Goal: Transaction & Acquisition: Purchase product/service

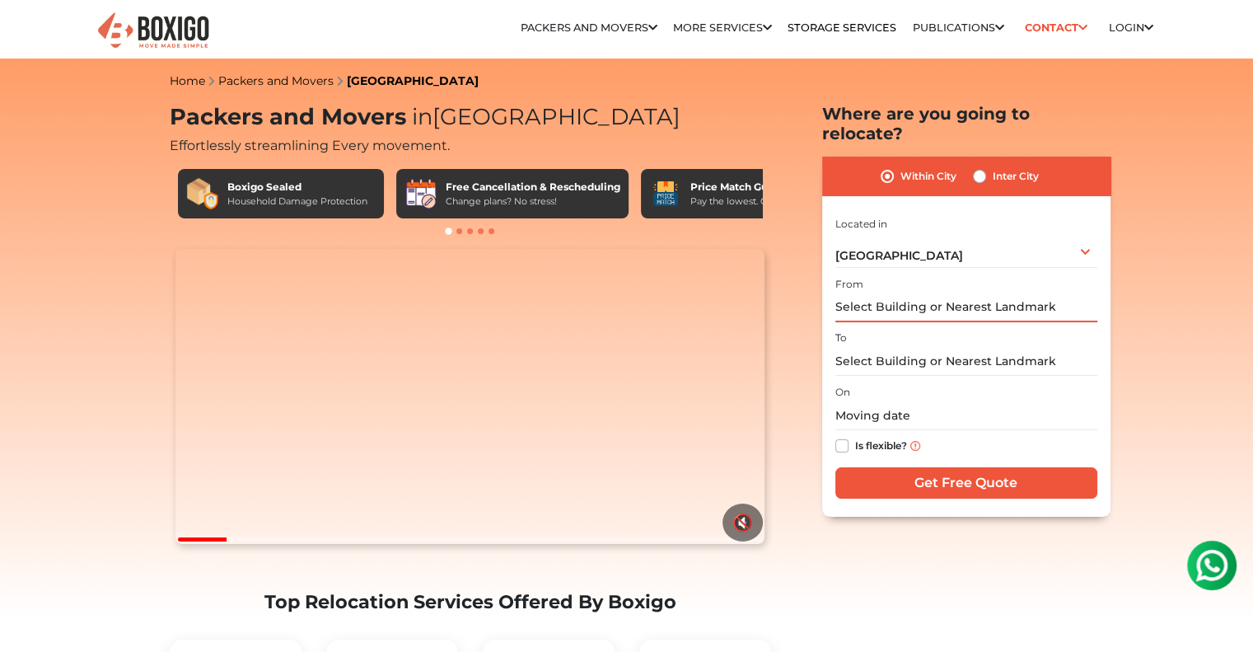
click at [920, 293] on input "text" at bounding box center [966, 307] width 262 height 29
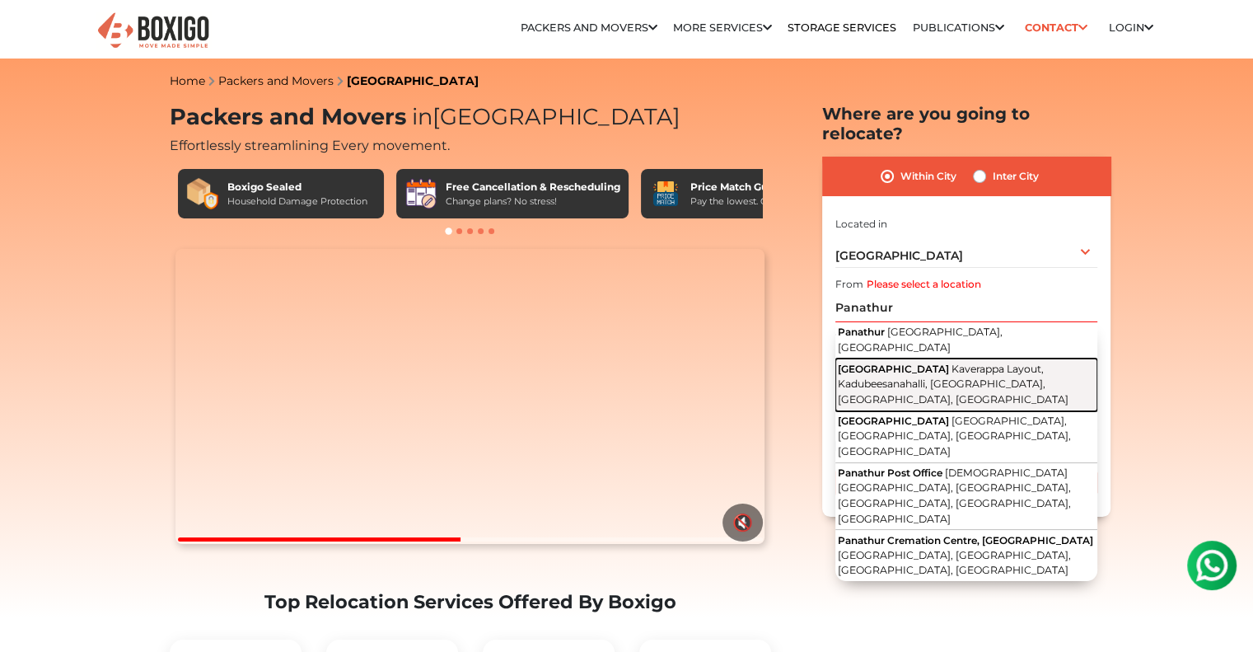
click at [940, 358] on button "[GEOGRAPHIC_DATA] [GEOGRAPHIC_DATA], [GEOGRAPHIC_DATA], [GEOGRAPHIC_DATA], [GEO…" at bounding box center [966, 384] width 262 height 52
type input "[GEOGRAPHIC_DATA], [GEOGRAPHIC_DATA], [GEOGRAPHIC_DATA], [GEOGRAPHIC_DATA], [GE…"
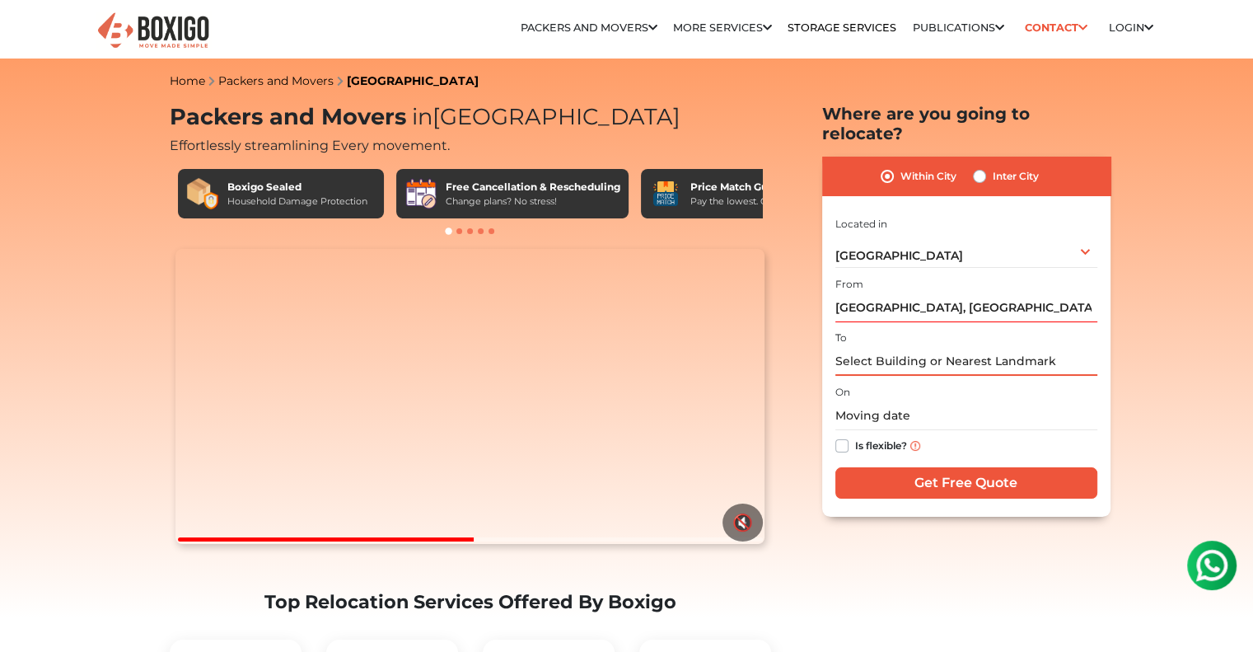
click at [942, 347] on input "text" at bounding box center [966, 361] width 262 height 29
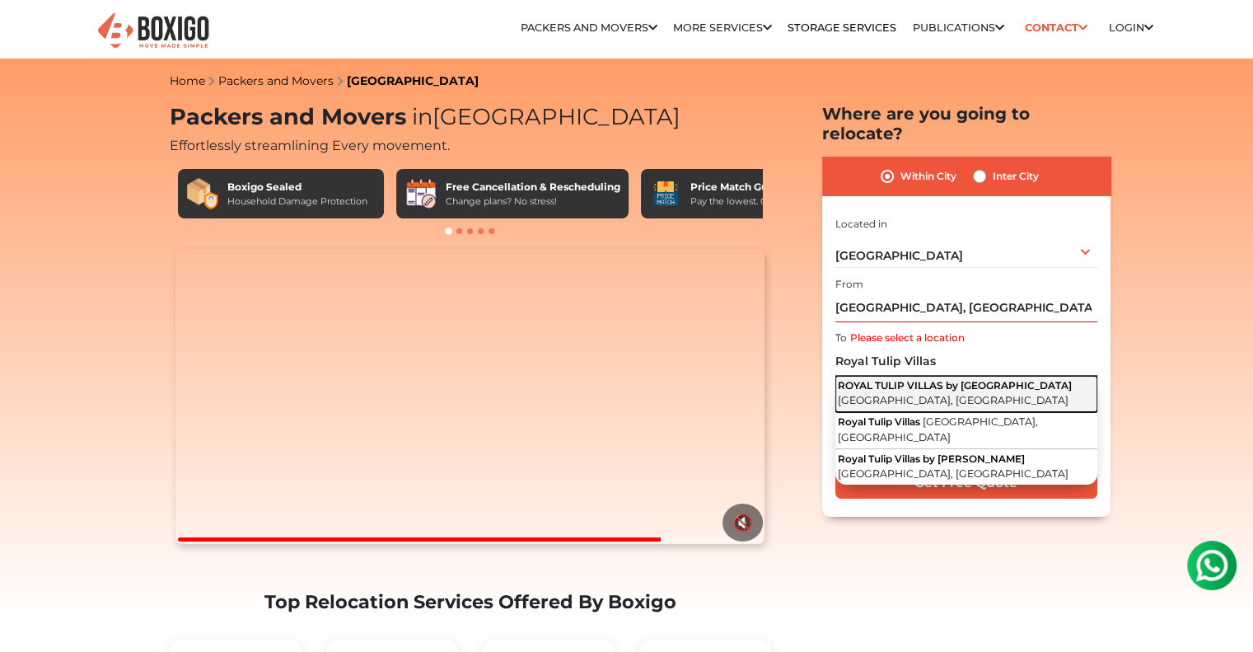
click at [956, 379] on span "ROYAL TULIP VILLAS by [GEOGRAPHIC_DATA]" at bounding box center [955, 385] width 234 height 12
type input "ROYAL TULIP VILLAS by [GEOGRAPHIC_DATA], [GEOGRAPHIC_DATA], [GEOGRAPHIC_DATA], …"
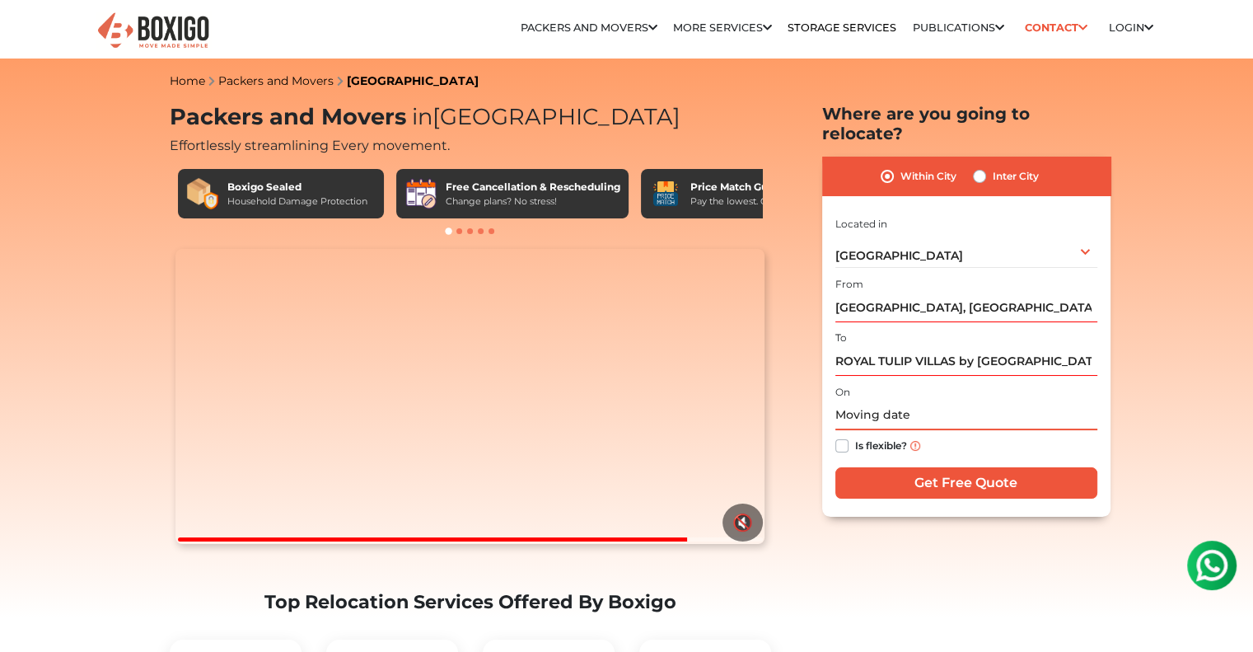
click at [928, 401] on input "text" at bounding box center [966, 415] width 262 height 29
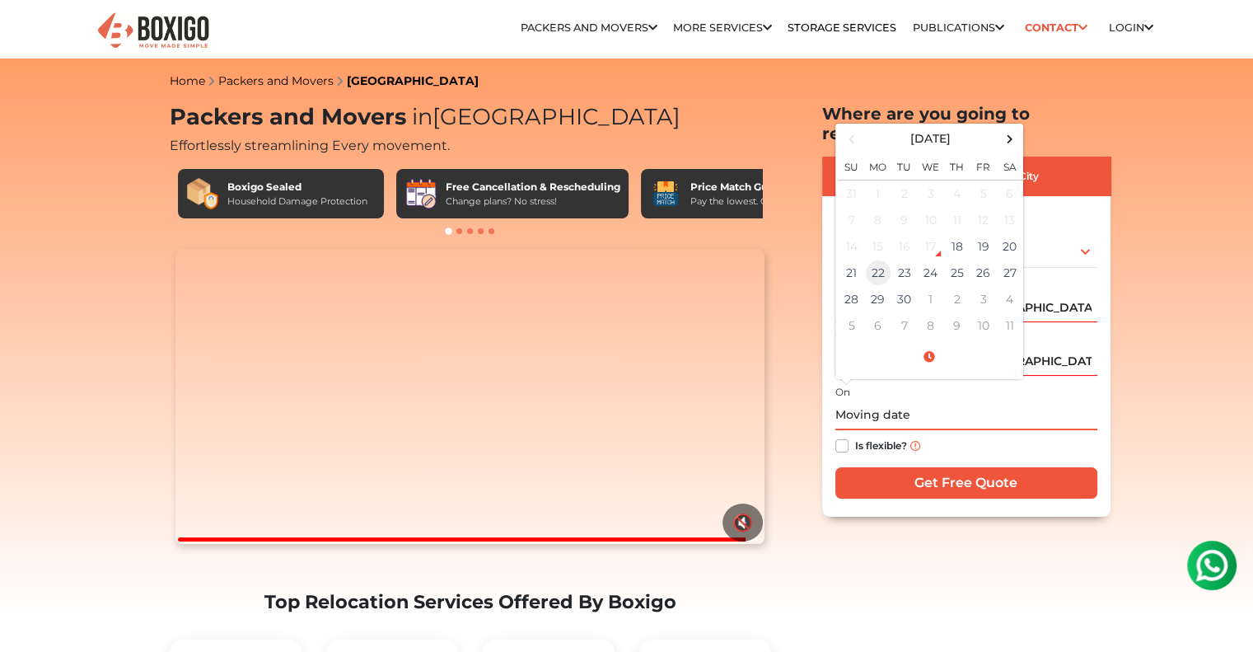
click at [883, 259] on td "22" at bounding box center [878, 272] width 26 height 26
type input "[DATE] 12:00 AM"
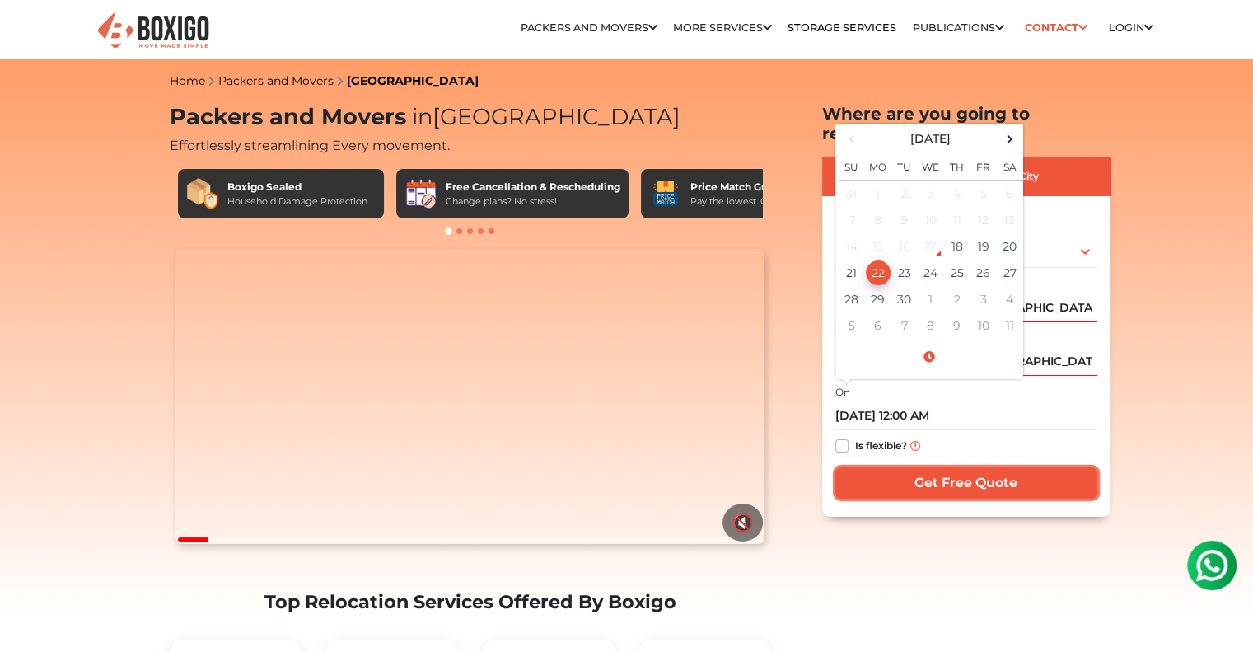
click at [924, 467] on input "Get Free Quote" at bounding box center [966, 482] width 262 height 31
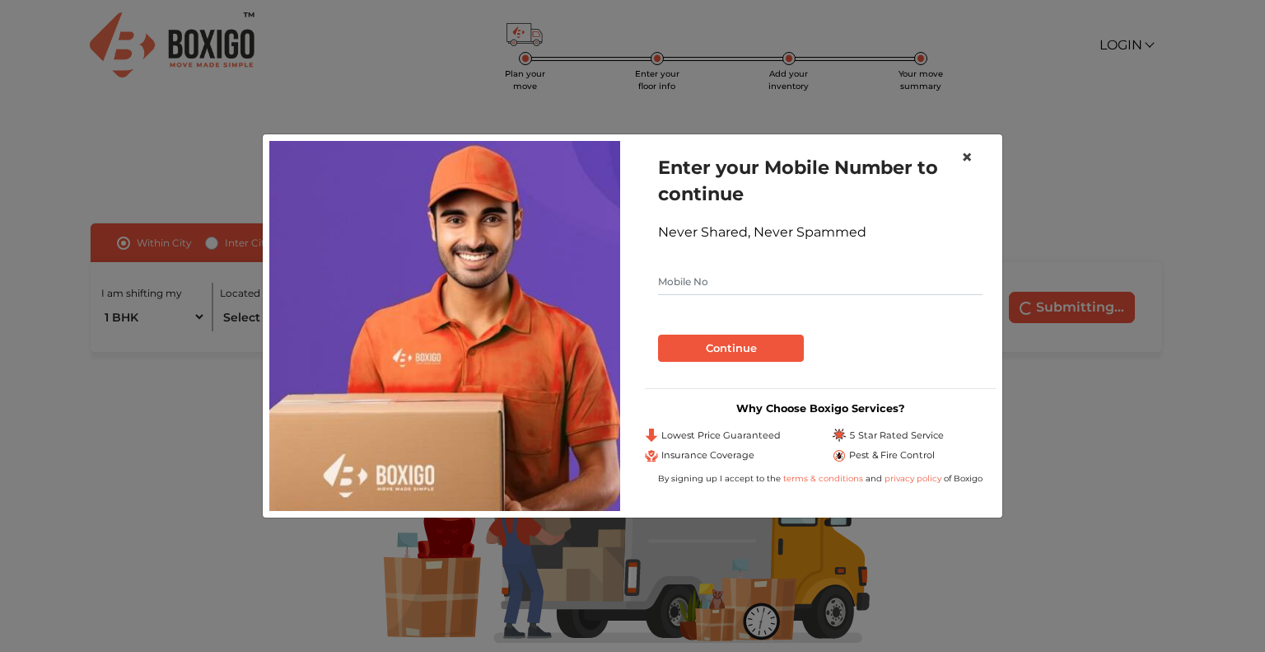
click at [973, 165] on button "×" at bounding box center [967, 157] width 38 height 46
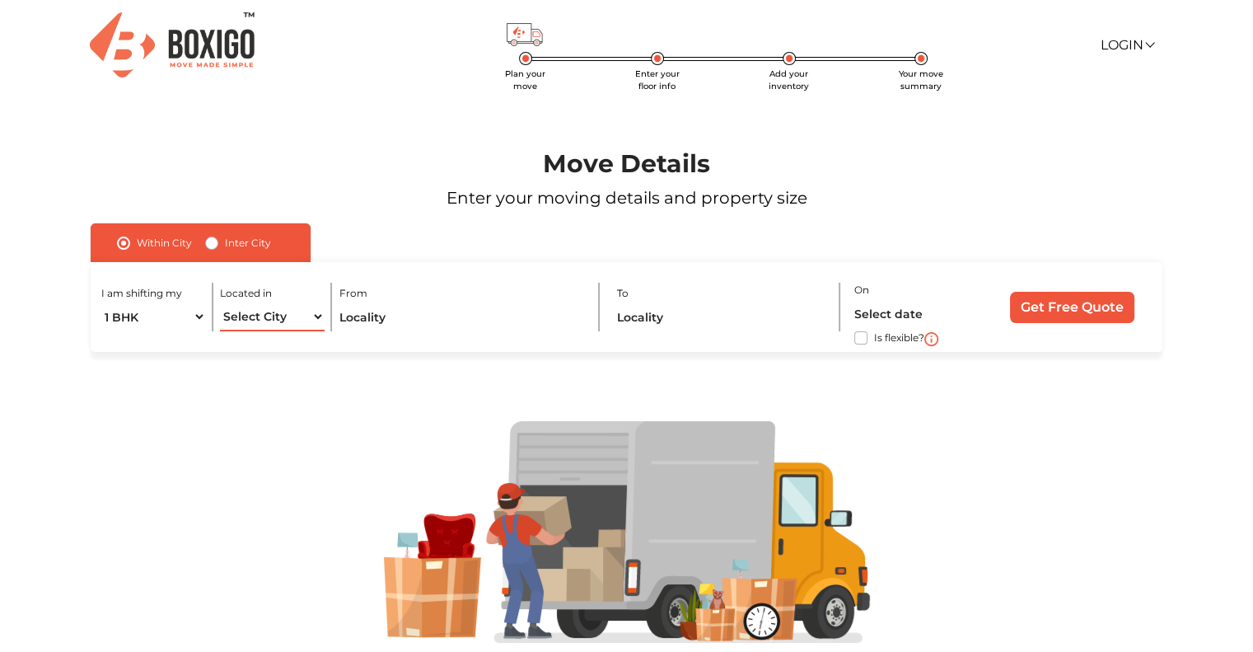
drag, startPoint x: 318, startPoint y: 312, endPoint x: 308, endPoint y: 314, distance: 10.0
click at [318, 312] on select "Select City [GEOGRAPHIC_DATA] [GEOGRAPHIC_DATA] [GEOGRAPHIC_DATA] [GEOGRAPHIC_D…" at bounding box center [272, 316] width 104 height 29
select select "[GEOGRAPHIC_DATA]"
click at [220, 302] on select "Select City [GEOGRAPHIC_DATA] [GEOGRAPHIC_DATA] [GEOGRAPHIC_DATA] [GEOGRAPHIC_D…" at bounding box center [272, 316] width 104 height 29
click at [382, 310] on input "text" at bounding box center [461, 316] width 245 height 29
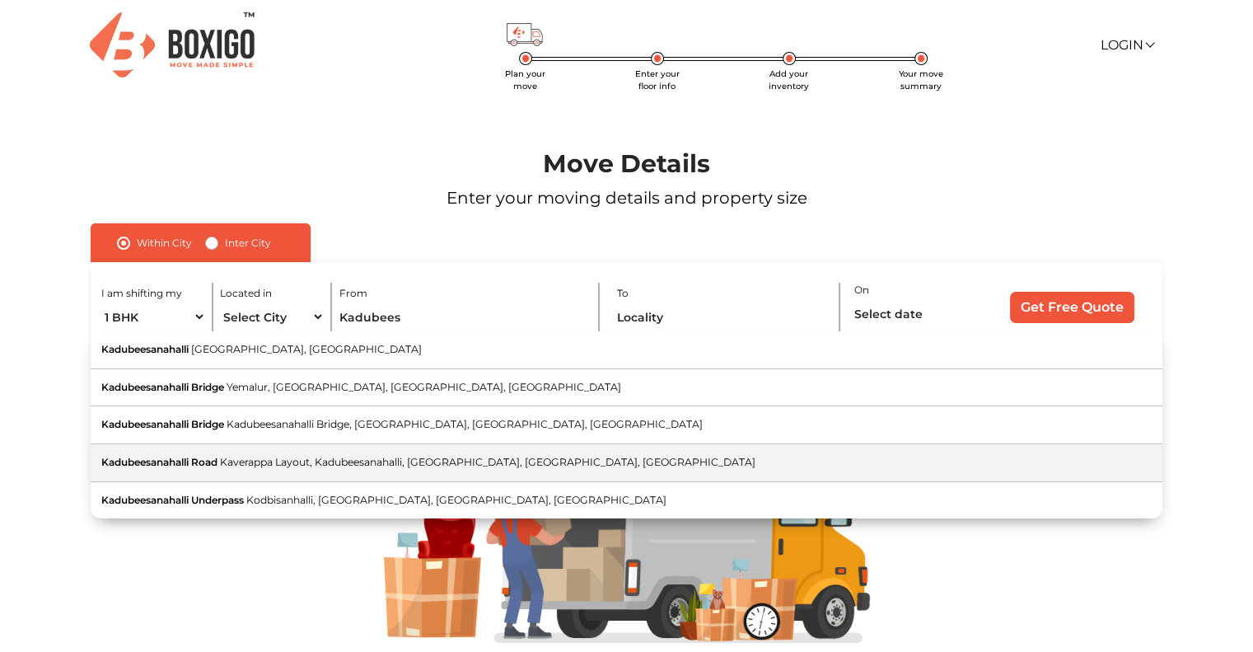
click at [399, 460] on span "Kaverappa Layout, Kadubeesanahalli, [GEOGRAPHIC_DATA], [GEOGRAPHIC_DATA], [GEOG…" at bounding box center [487, 462] width 535 height 12
type input "Kadubeesanahalli Road, [GEOGRAPHIC_DATA], [GEOGRAPHIC_DATA], [GEOGRAPHIC_DATA],…"
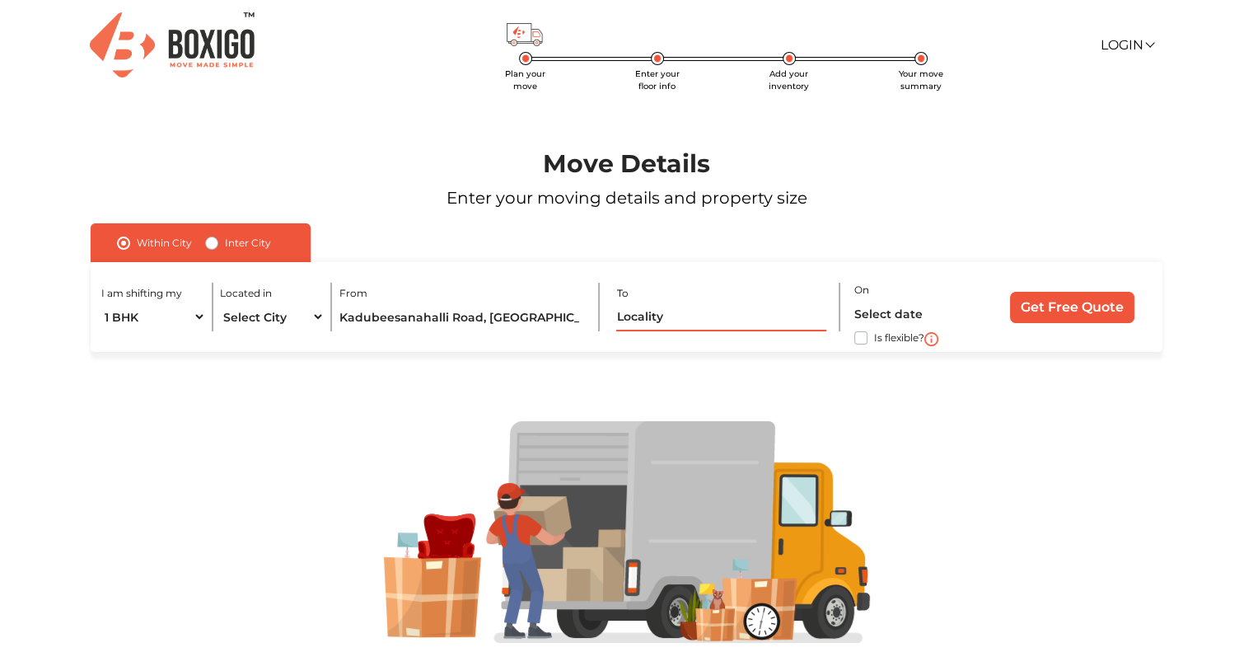
click at [694, 313] on input "text" at bounding box center [721, 316] width 210 height 29
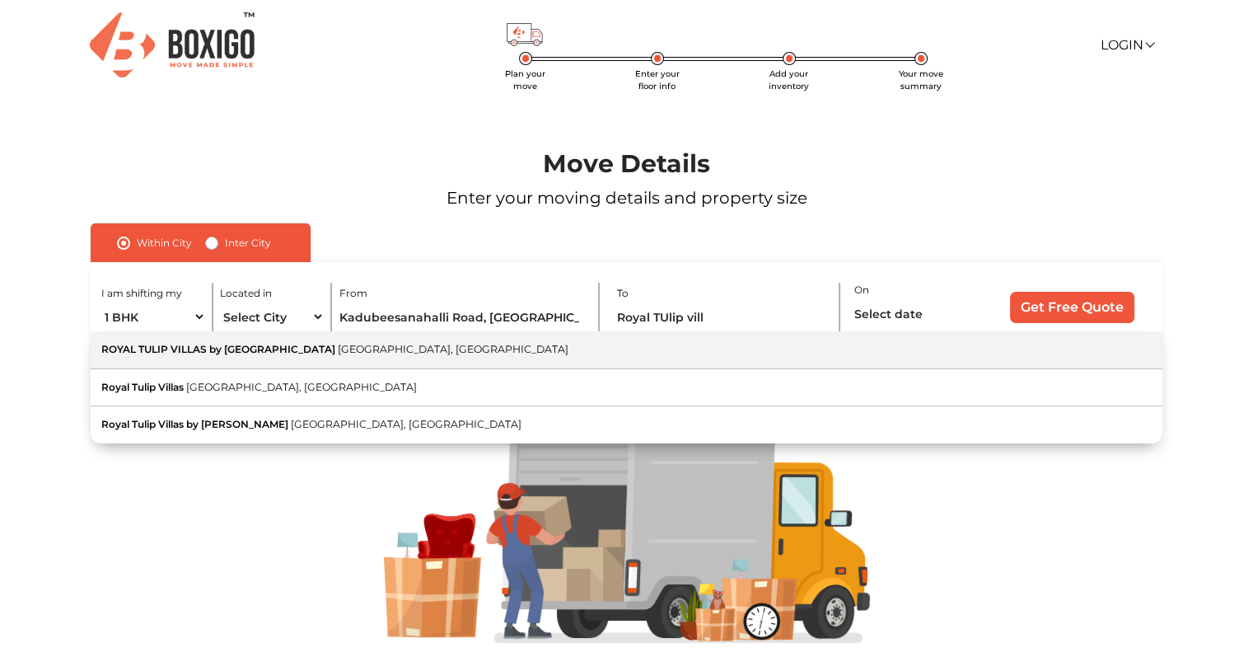
click at [204, 354] on span "ROYAL TULIP VILLAS by [GEOGRAPHIC_DATA]" at bounding box center [218, 349] width 234 height 12
type input "ROYAL TULIP VILLAS by [GEOGRAPHIC_DATA], [GEOGRAPHIC_DATA], [GEOGRAPHIC_DATA], …"
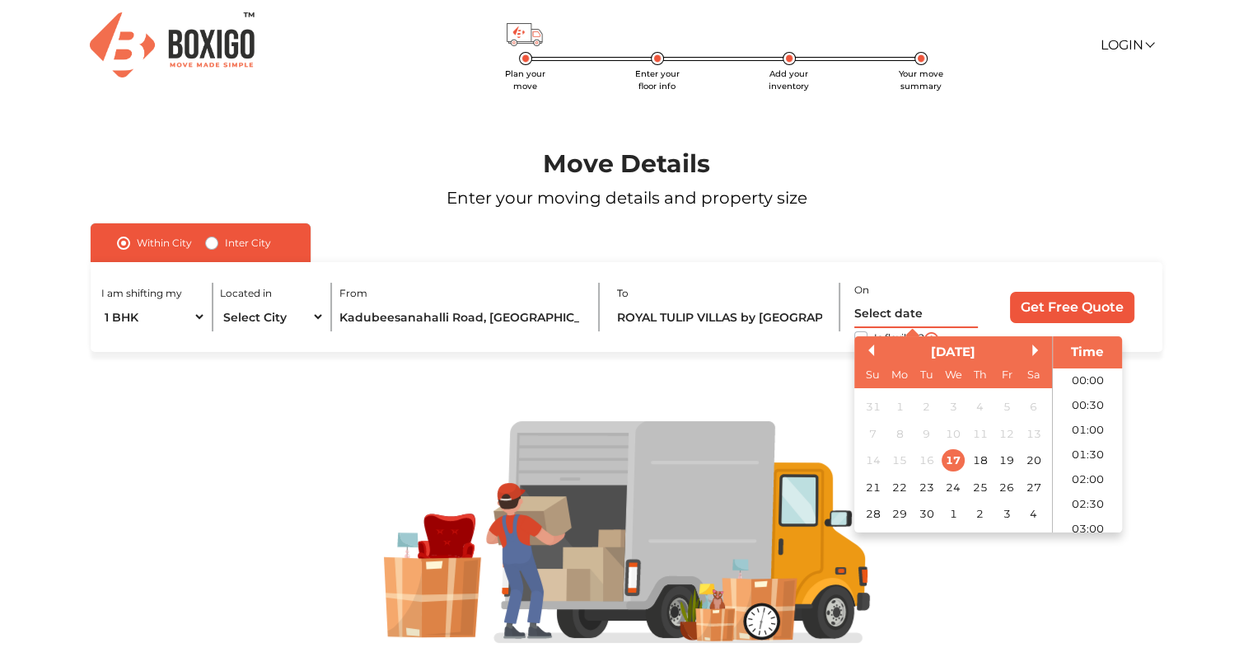
click at [930, 309] on input "text" at bounding box center [916, 313] width 124 height 29
click at [903, 490] on div "22" at bounding box center [900, 487] width 22 height 22
type input "22/09/2025 12:00 AM"
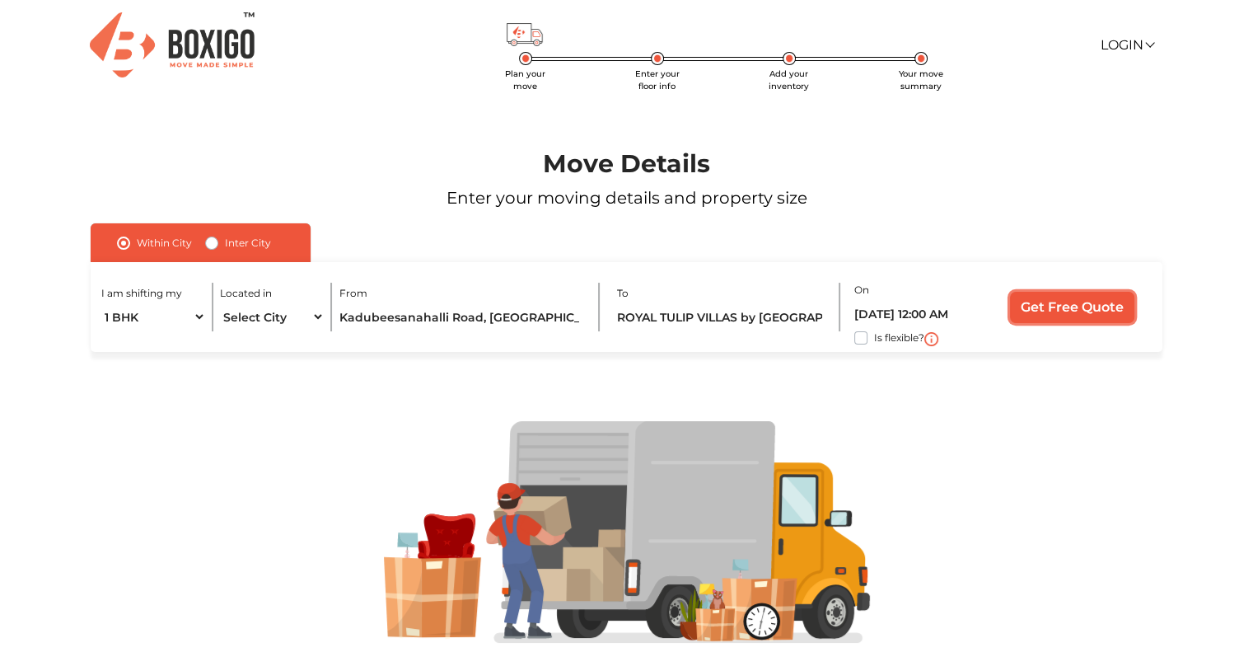
click at [1096, 301] on input "Get Free Quote" at bounding box center [1072, 307] width 124 height 31
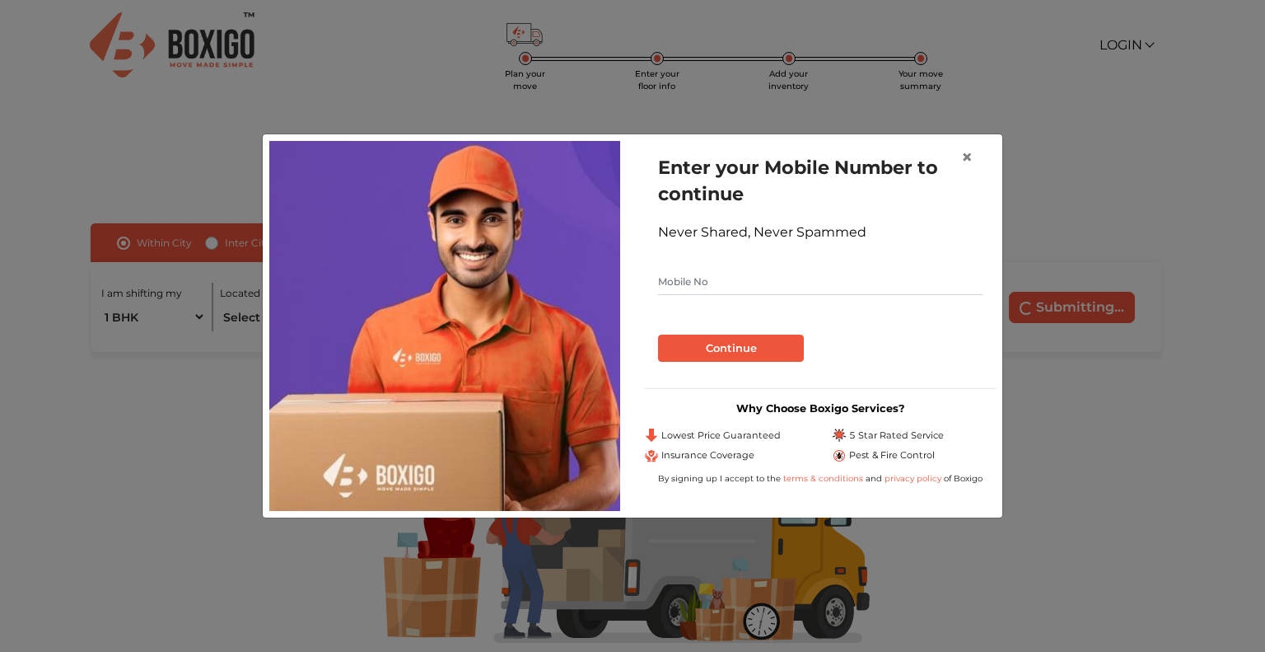
click at [781, 272] on input "text" at bounding box center [820, 282] width 325 height 26
type input "9035168258"
click at [779, 360] on button "Continue" at bounding box center [731, 348] width 146 height 28
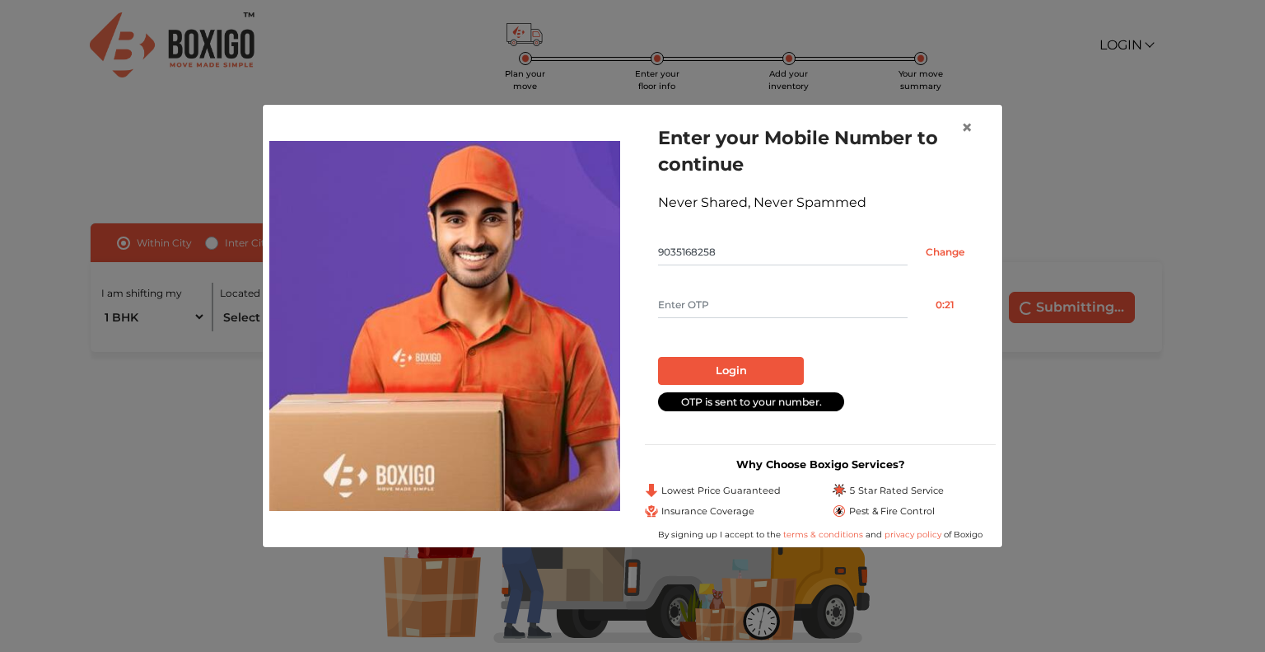
click at [727, 315] on input "text" at bounding box center [783, 305] width 250 height 26
type input "3144"
click at [729, 369] on button "Login" at bounding box center [731, 371] width 146 height 28
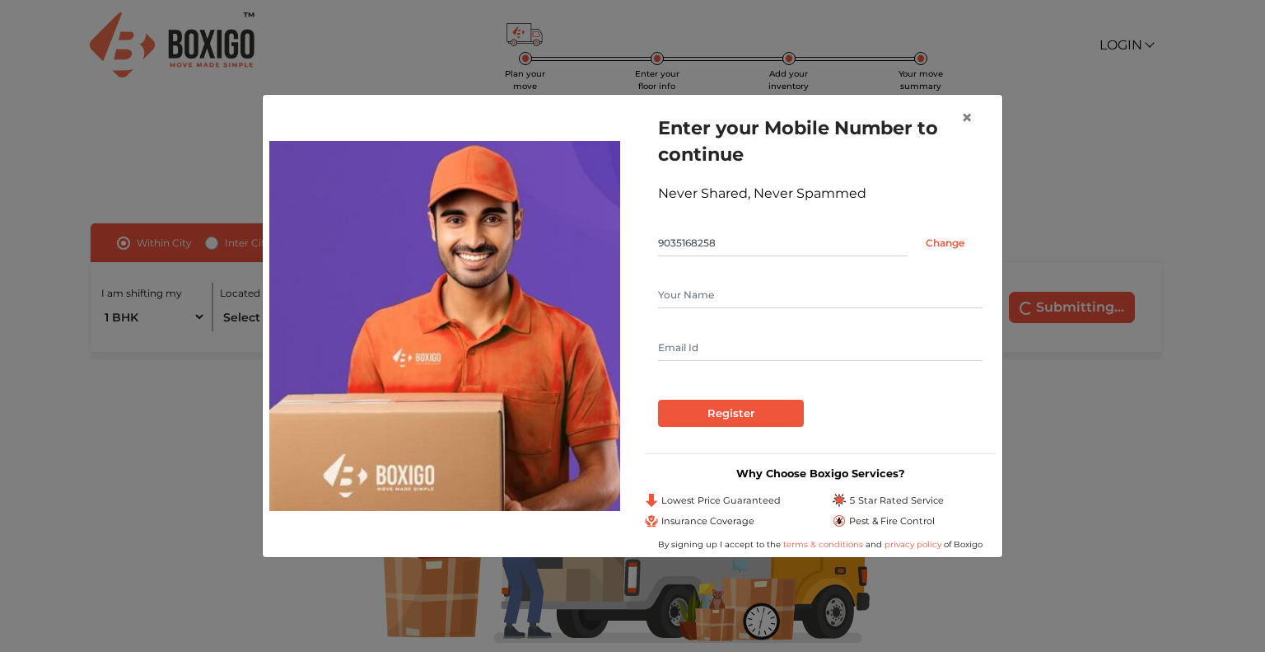
click at [717, 298] on input "text" at bounding box center [820, 295] width 325 height 26
type input "Sachin"
type input "tosachin99@gmail.com"
click at [779, 426] on input "Register" at bounding box center [731, 414] width 146 height 28
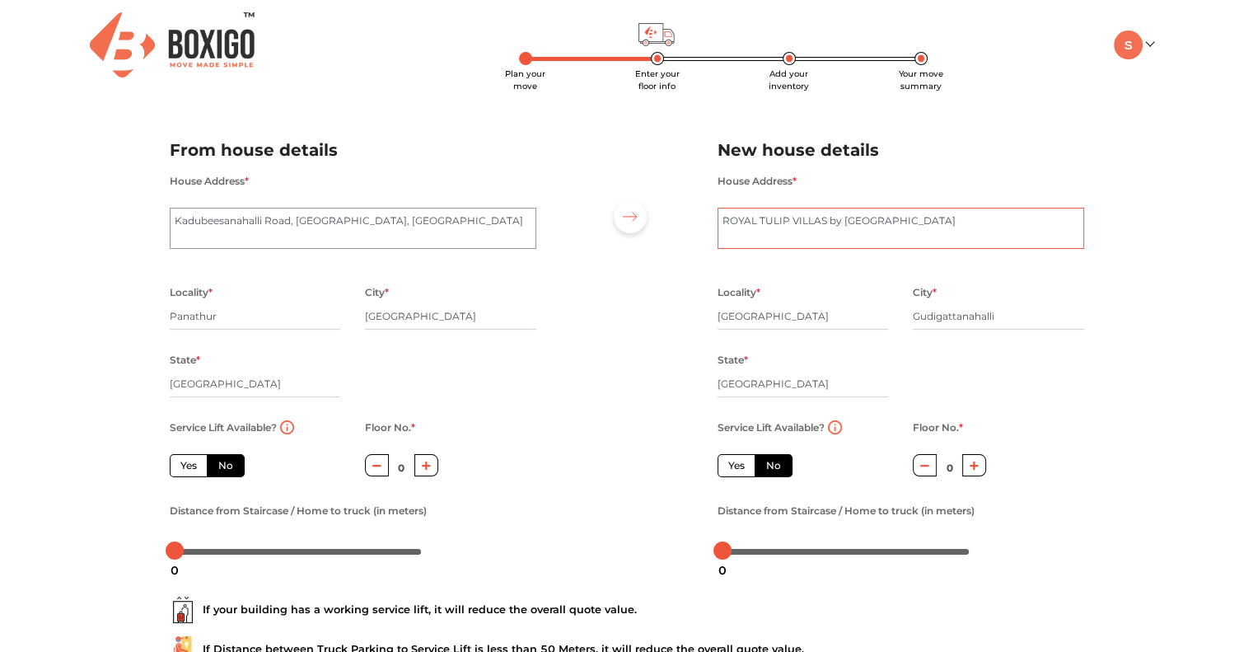
click at [724, 217] on textarea "ROYAL TULIP VILLAS by [GEOGRAPHIC_DATA]" at bounding box center [900, 228] width 367 height 41
type textarea "villa number B3-11, ROYAL TULIP VILLAS by WHITEHILL, Chikka thirupati road, Ben…"
click at [750, 385] on input "Karnataka" at bounding box center [802, 384] width 171 height 26
click at [974, 466] on icon "button" at bounding box center [974, 465] width 9 height 9
type input "1"
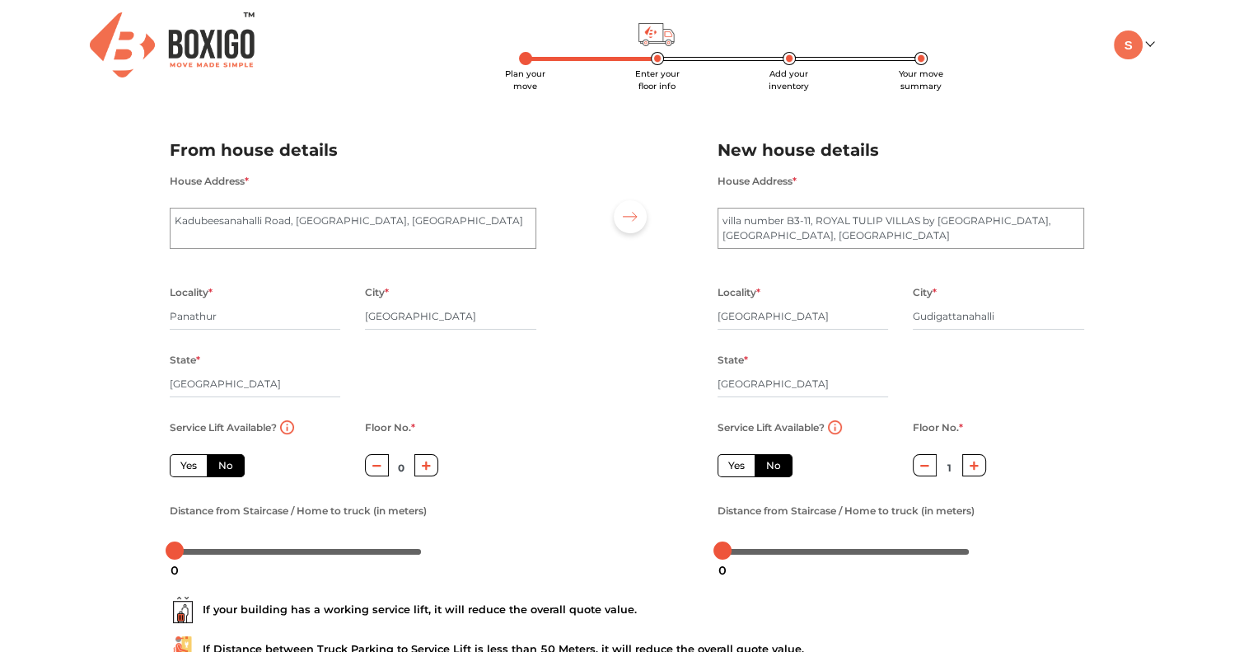
click at [420, 473] on button "button" at bounding box center [426, 465] width 24 height 22
type input "1"
click at [197, 470] on label "Yes" at bounding box center [189, 465] width 38 height 23
click at [191, 469] on input "Yes" at bounding box center [185, 463] width 11 height 11
radio input "true"
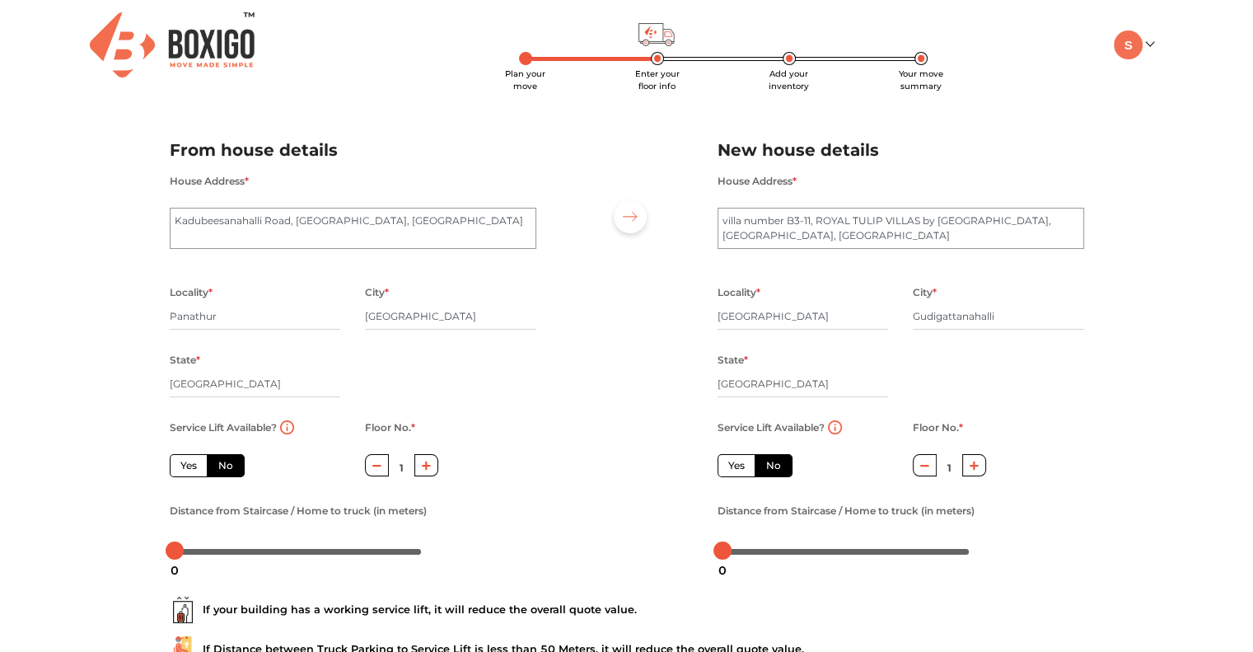
type input "0"
click at [774, 472] on label "No" at bounding box center [774, 465] width 38 height 23
click at [774, 469] on input "No" at bounding box center [771, 463] width 11 height 11
click at [721, 472] on label "Yes" at bounding box center [736, 465] width 38 height 23
click at [728, 469] on input "Yes" at bounding box center [733, 463] width 11 height 11
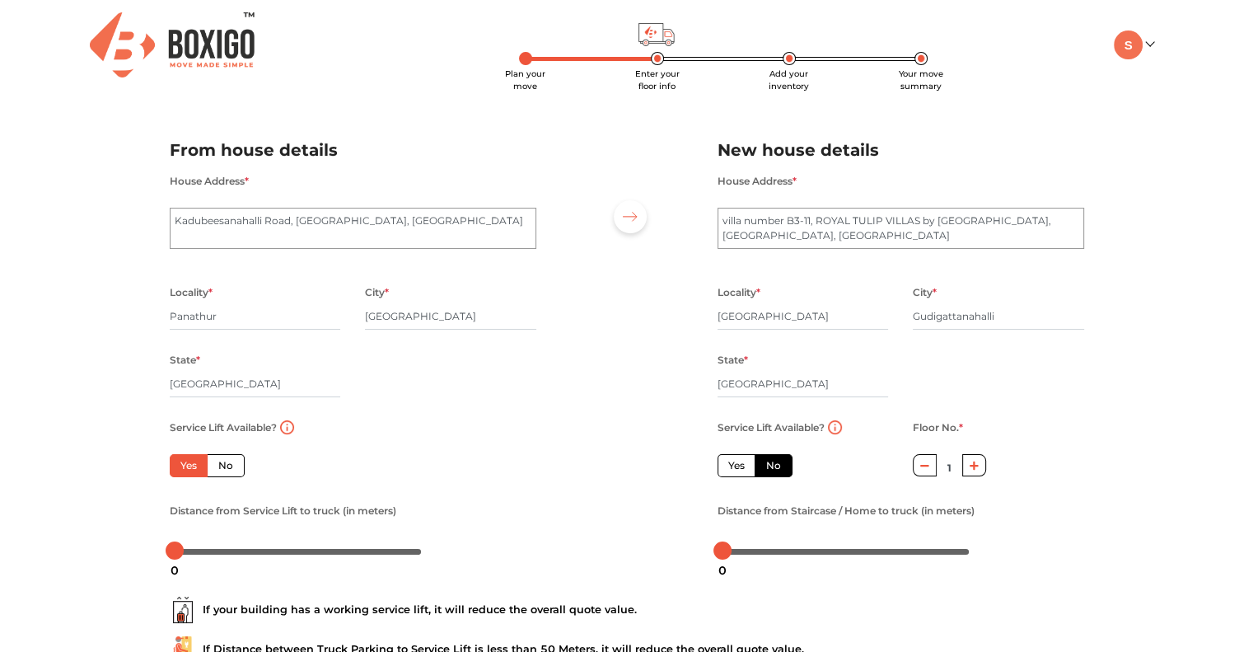
radio input "false"
type input "0"
click at [776, 472] on label "No" at bounding box center [774, 465] width 38 height 23
click at [776, 469] on input "No" at bounding box center [771, 463] width 11 height 11
radio input "true"
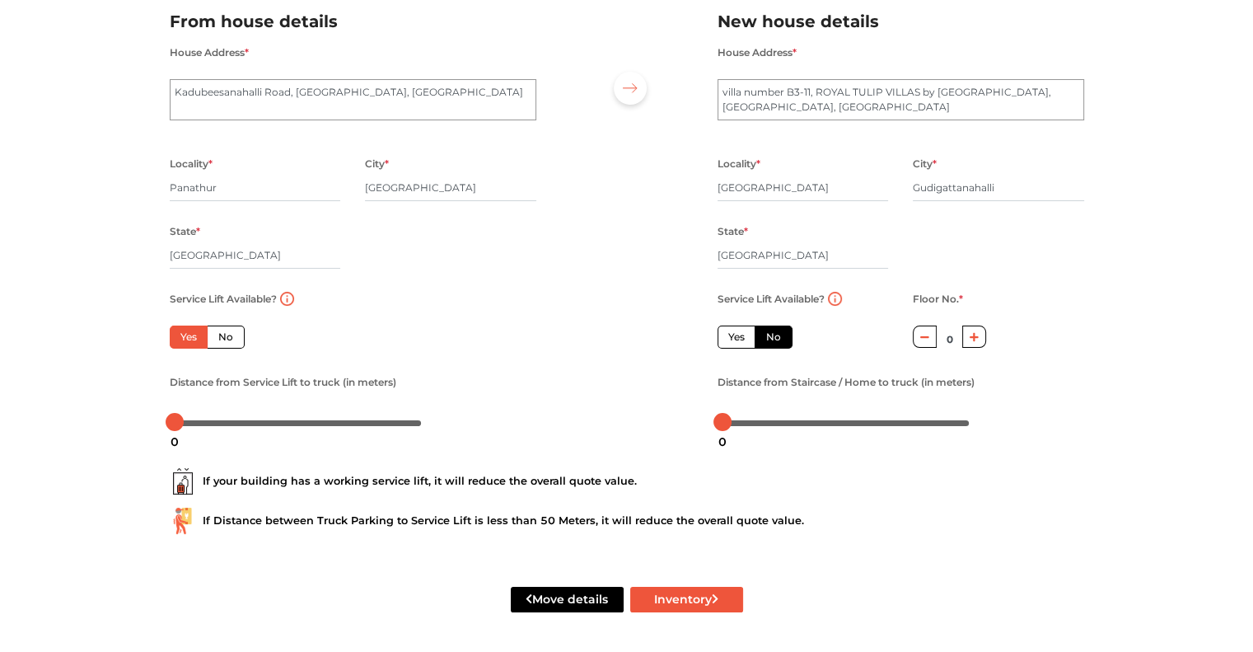
scroll to position [130, 0]
click at [684, 597] on button "Inventory" at bounding box center [686, 599] width 113 height 26
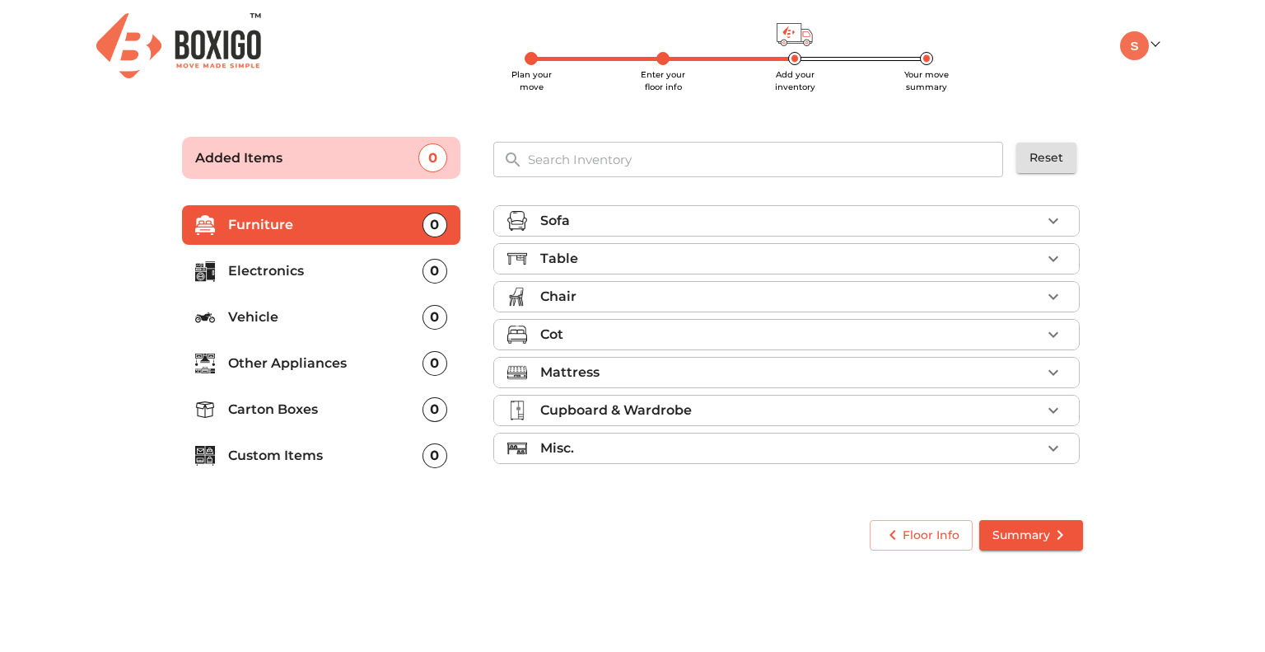
click at [699, 264] on div "Table" at bounding box center [790, 259] width 501 height 20
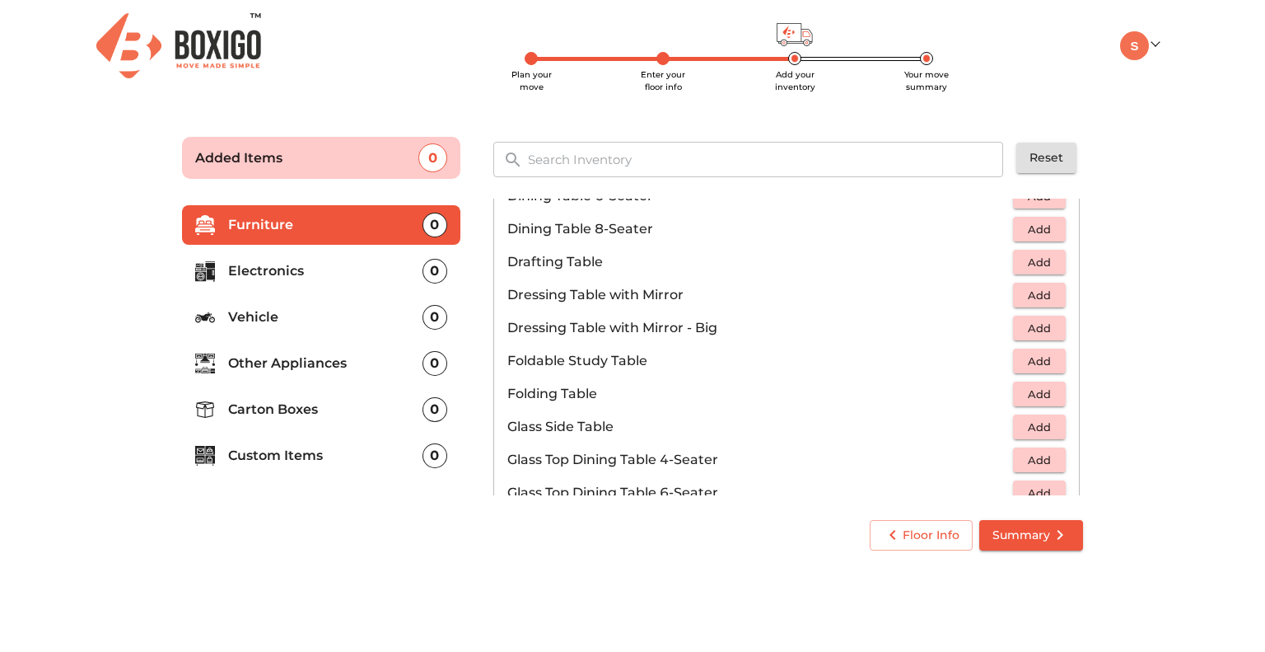
scroll to position [412, 0]
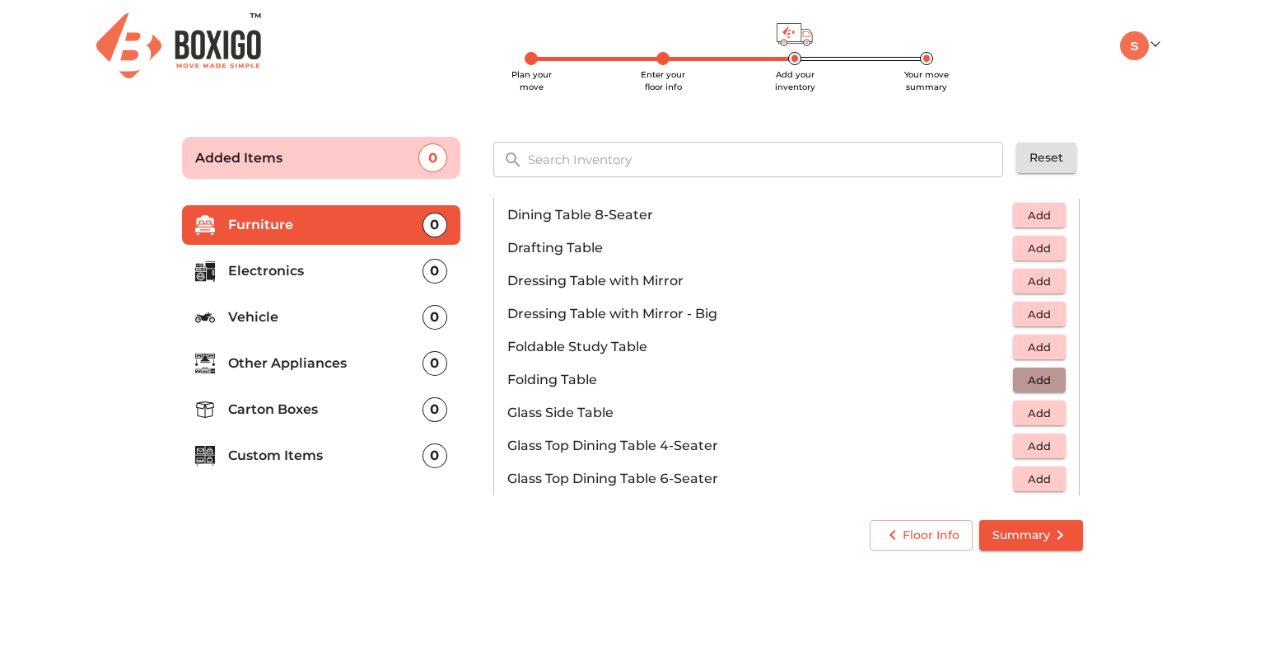
click at [1029, 376] on span "Add" at bounding box center [1039, 380] width 36 height 19
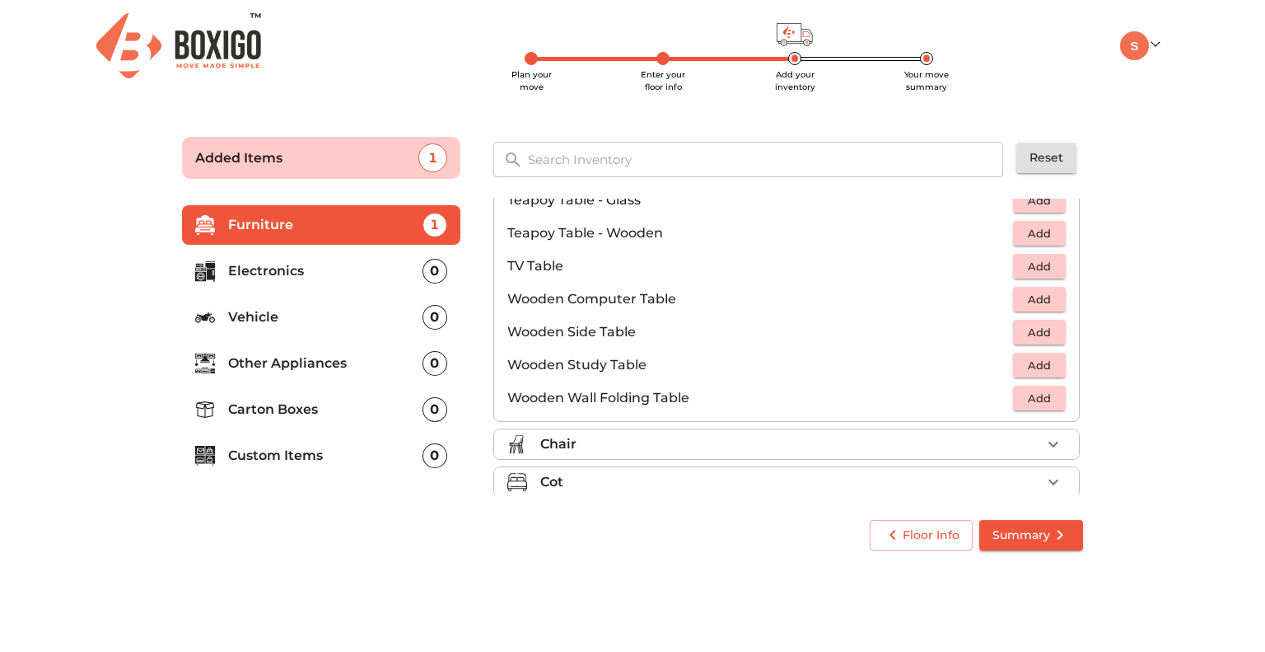
scroll to position [1147, 0]
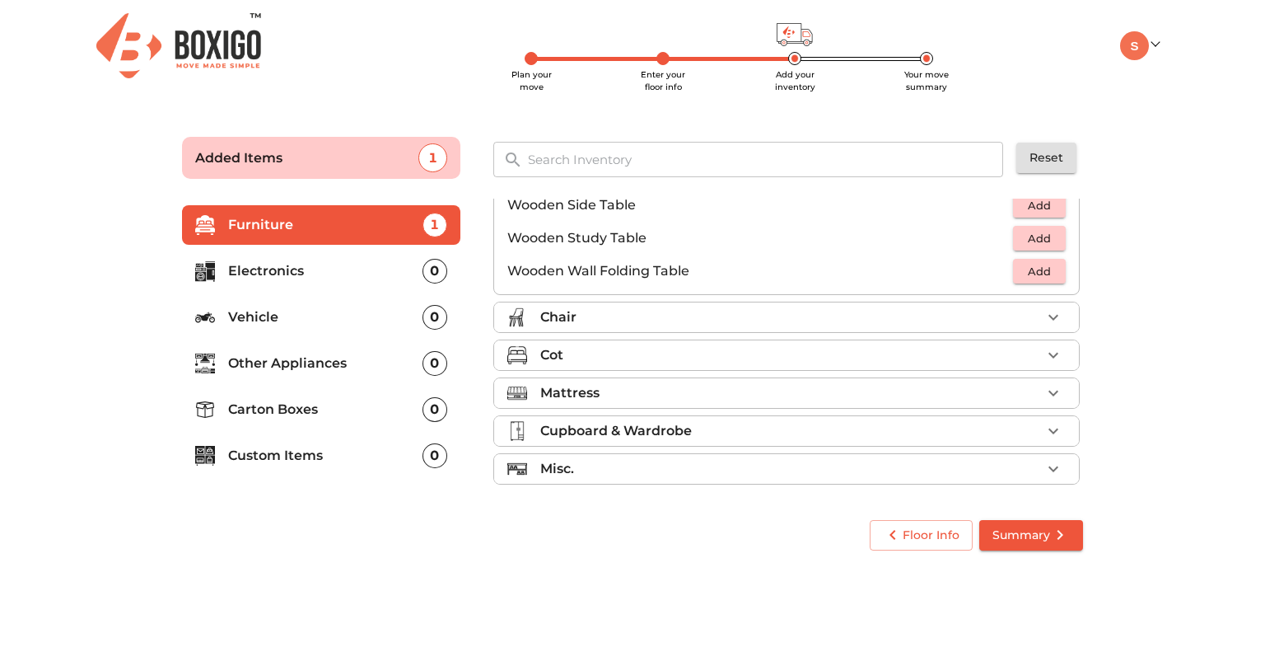
click at [1016, 317] on div "Chair" at bounding box center [790, 317] width 501 height 20
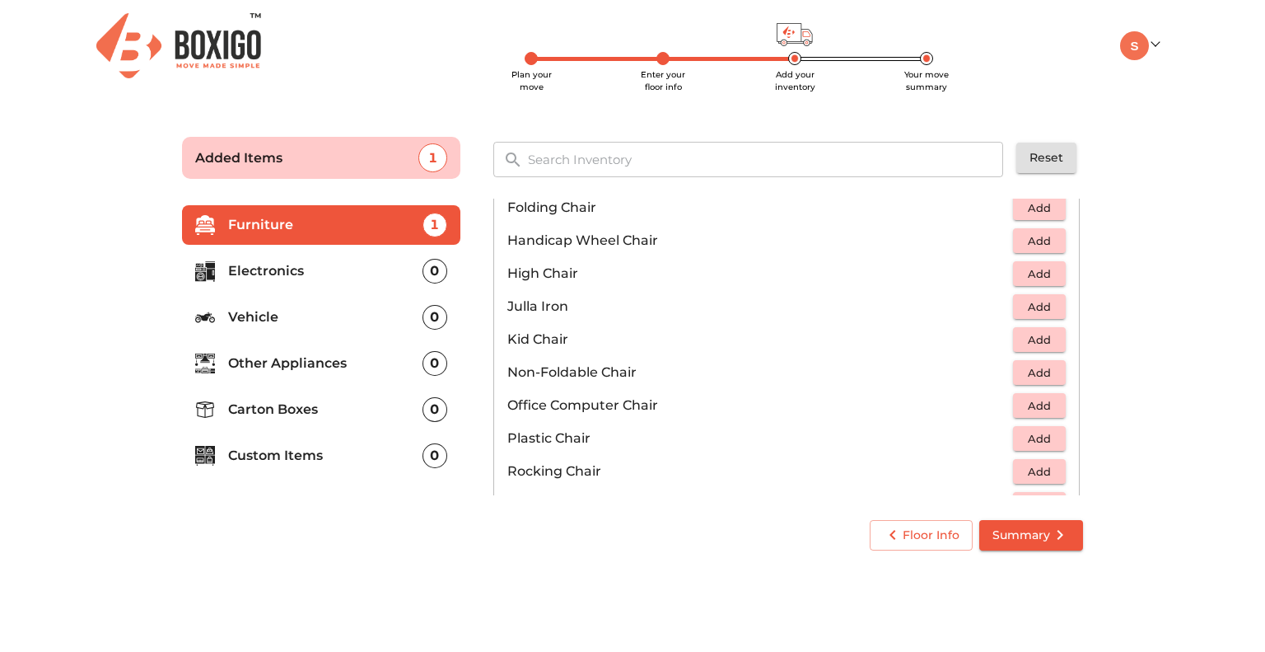
scroll to position [412, 0]
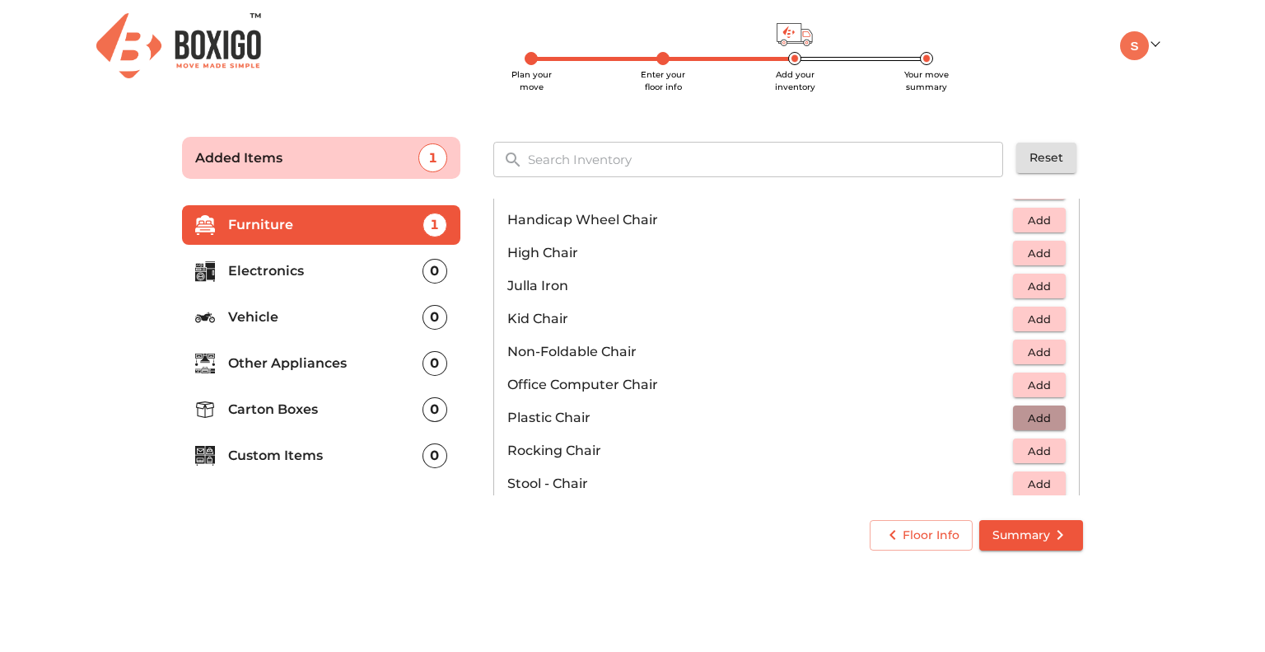
click at [1032, 413] on span "Add" at bounding box center [1039, 418] width 36 height 19
click at [1046, 412] on icon "button" at bounding box center [1054, 418] width 20 height 20
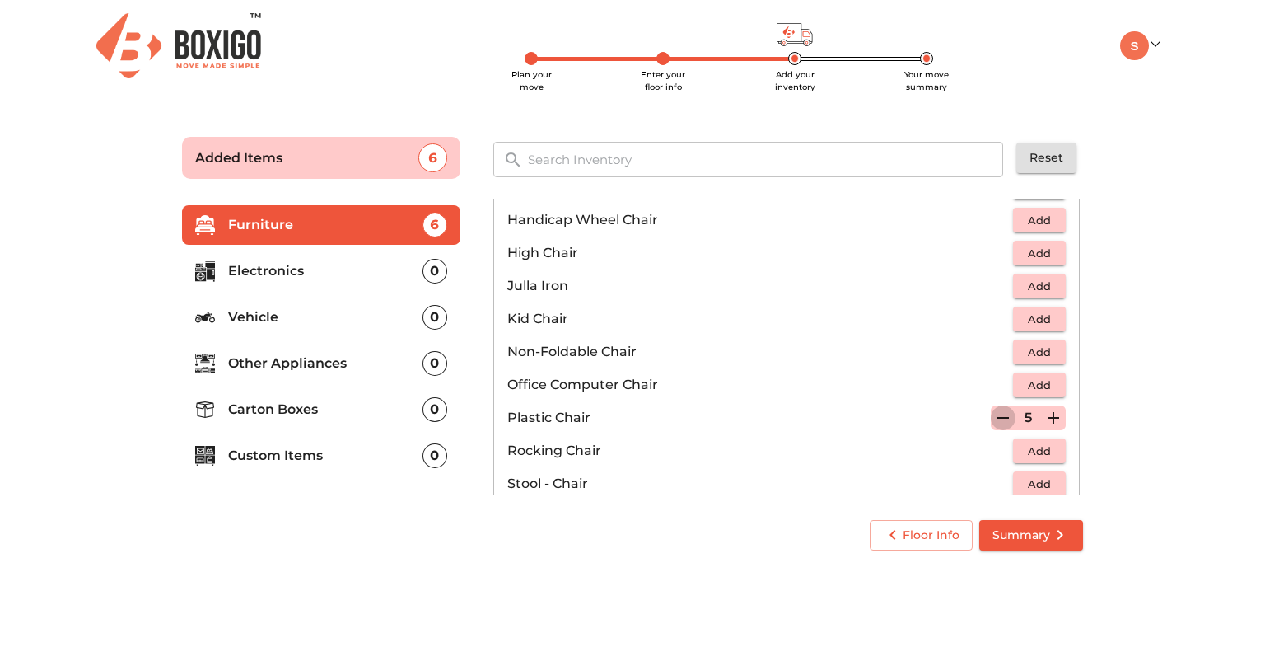
click at [993, 418] on icon "button" at bounding box center [1003, 418] width 20 height 20
click at [1035, 388] on span "Add" at bounding box center [1039, 385] width 36 height 19
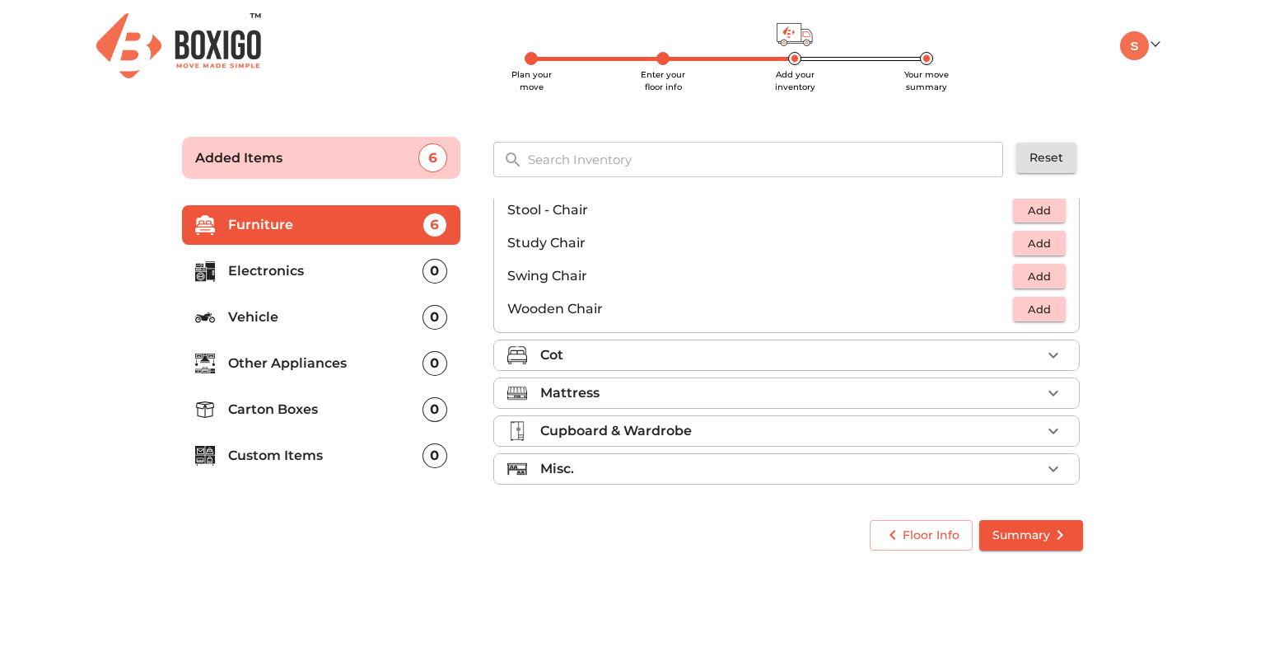
scroll to position [356, 0]
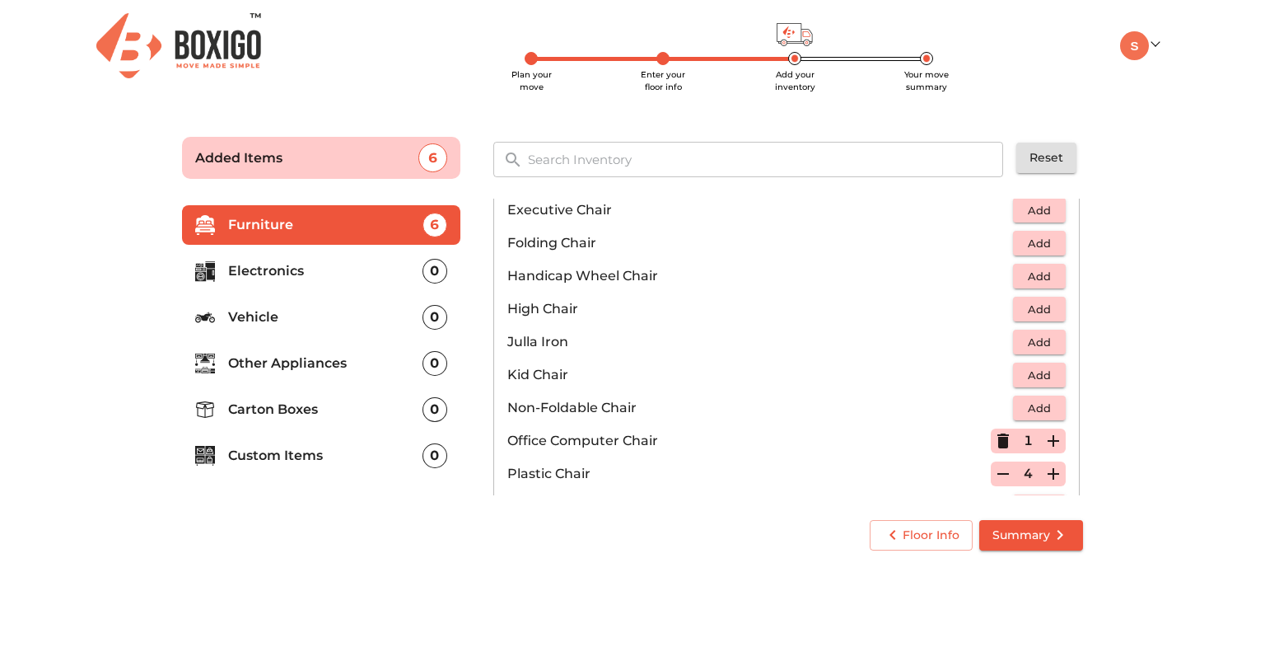
click at [1031, 372] on span "Add" at bounding box center [1039, 375] width 36 height 19
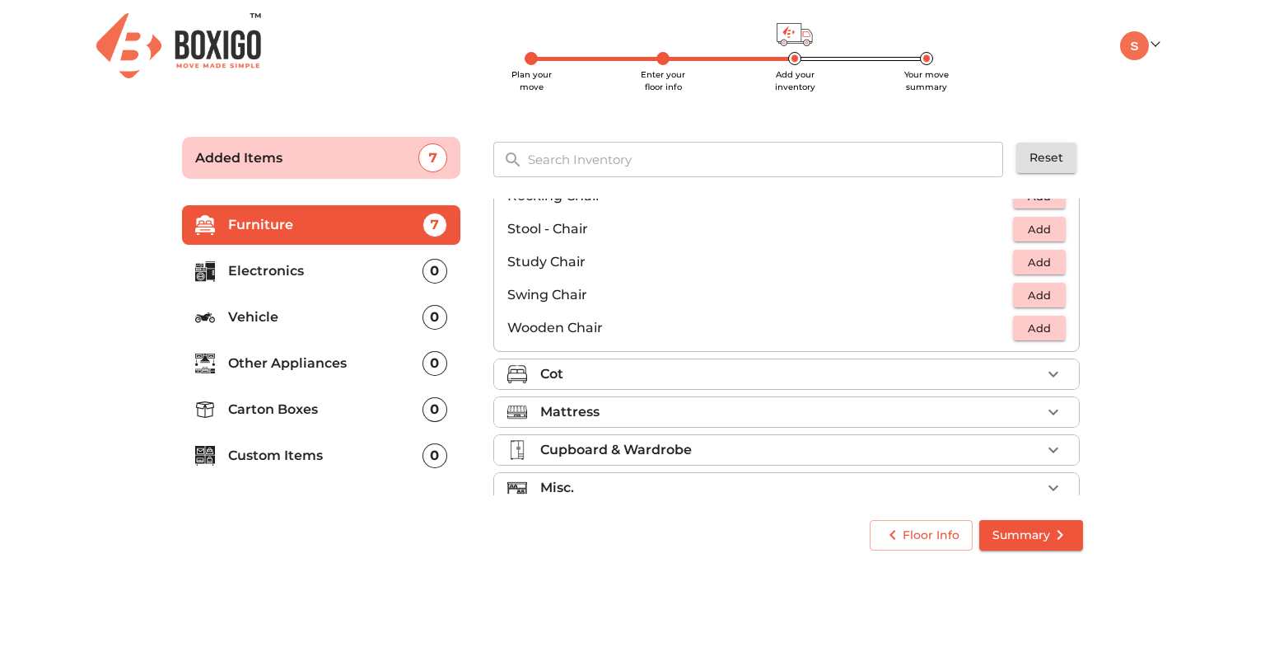
scroll to position [685, 0]
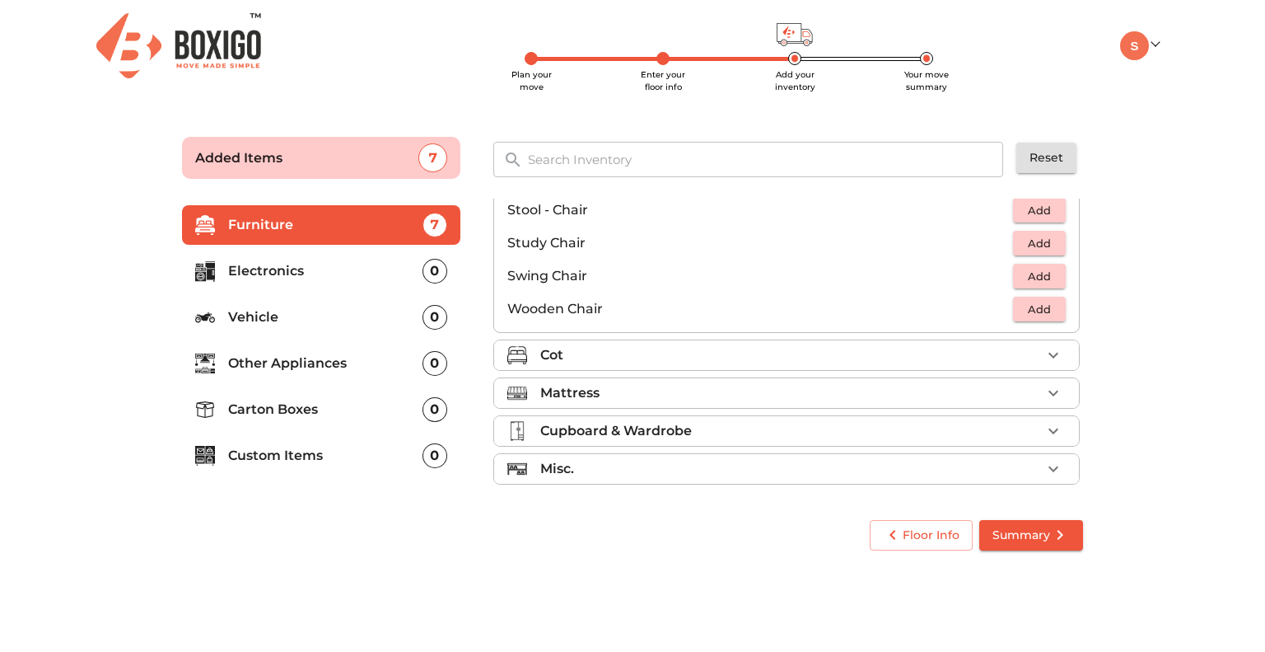
click at [784, 348] on div "Cot" at bounding box center [790, 355] width 501 height 20
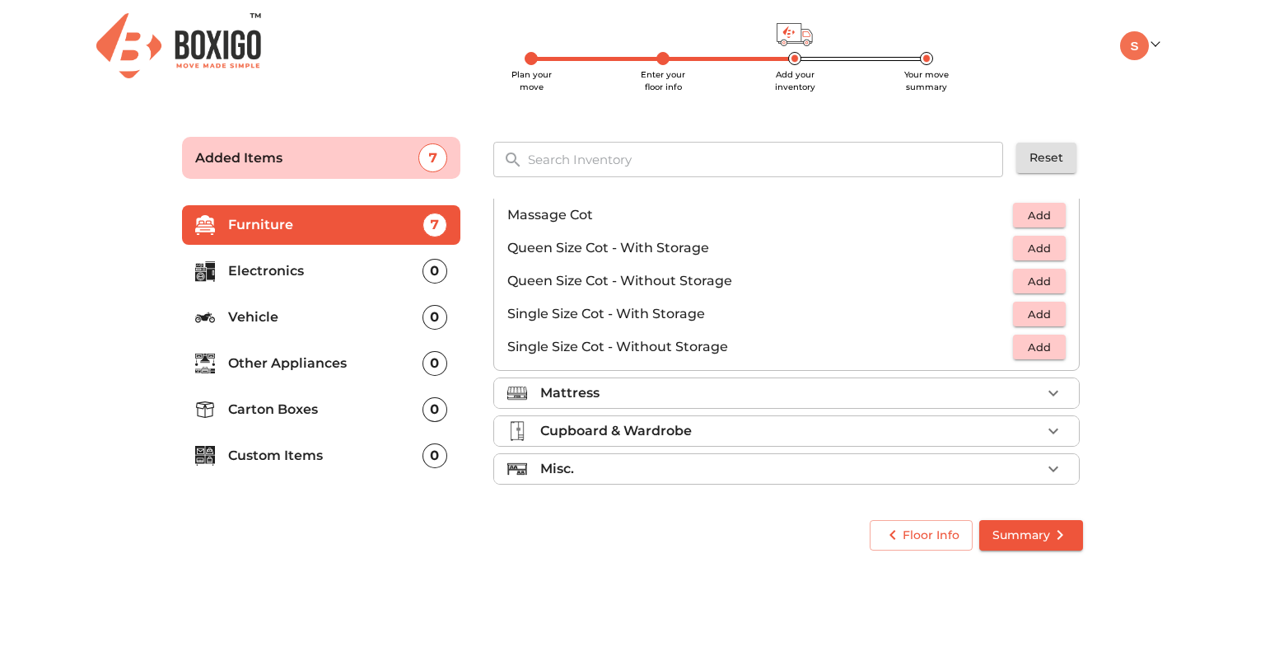
scroll to position [438, 0]
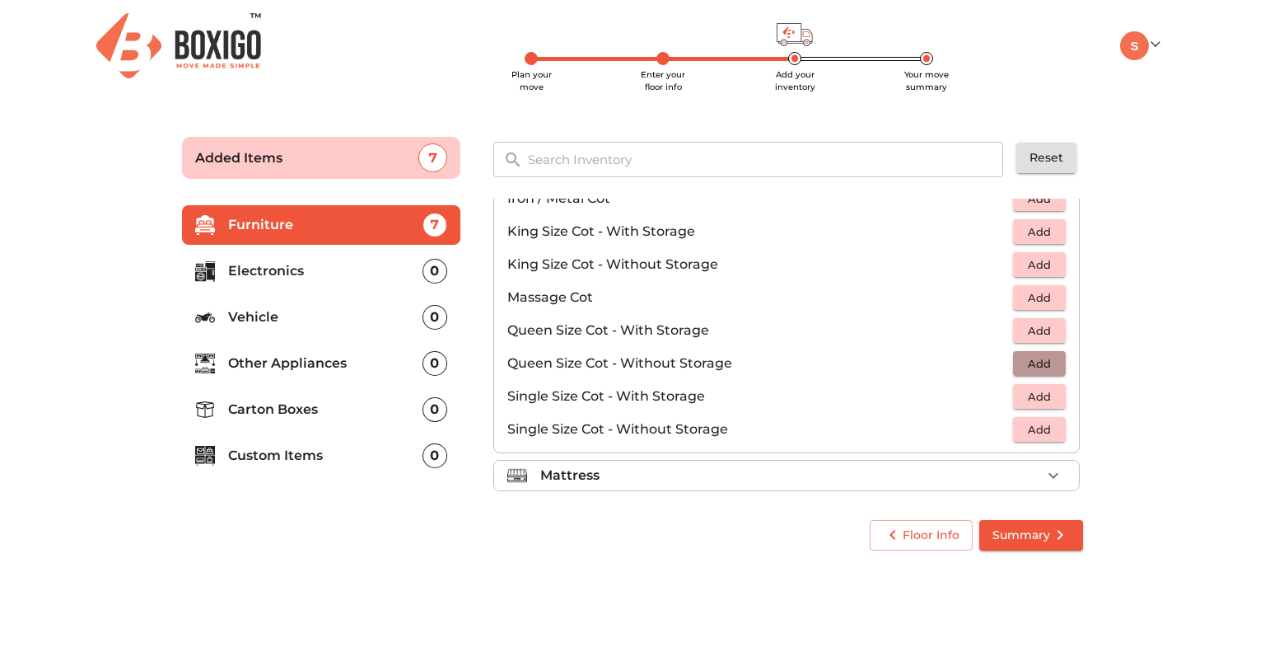
click at [1035, 364] on span "Add" at bounding box center [1039, 363] width 36 height 19
click at [1030, 470] on div "Mattress" at bounding box center [790, 475] width 501 height 20
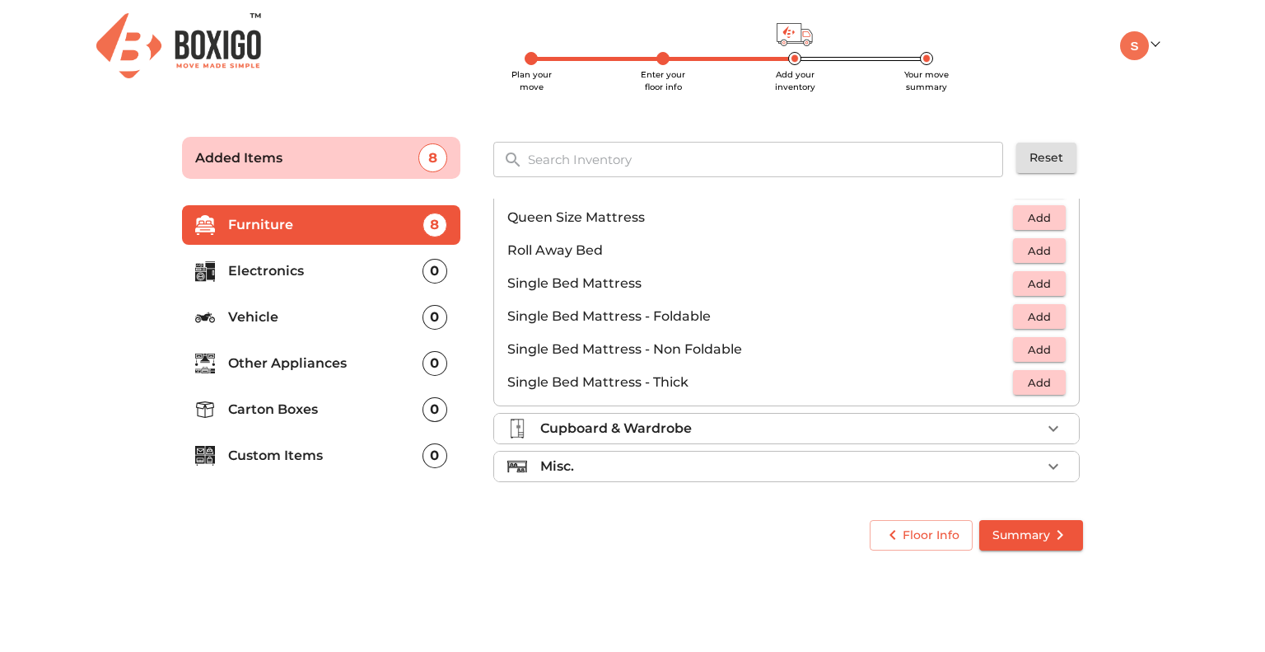
scroll to position [323, 0]
click at [740, 428] on div "Cupboard & Wardrobe" at bounding box center [790, 431] width 501 height 20
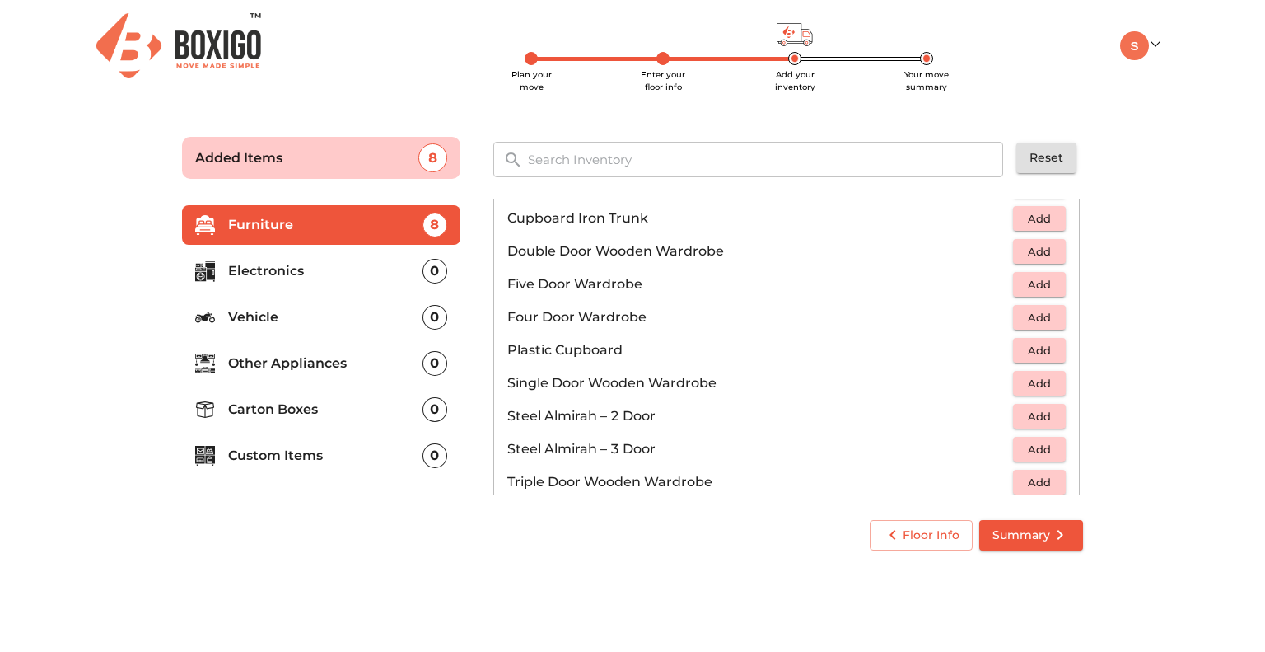
scroll to position [554, 0]
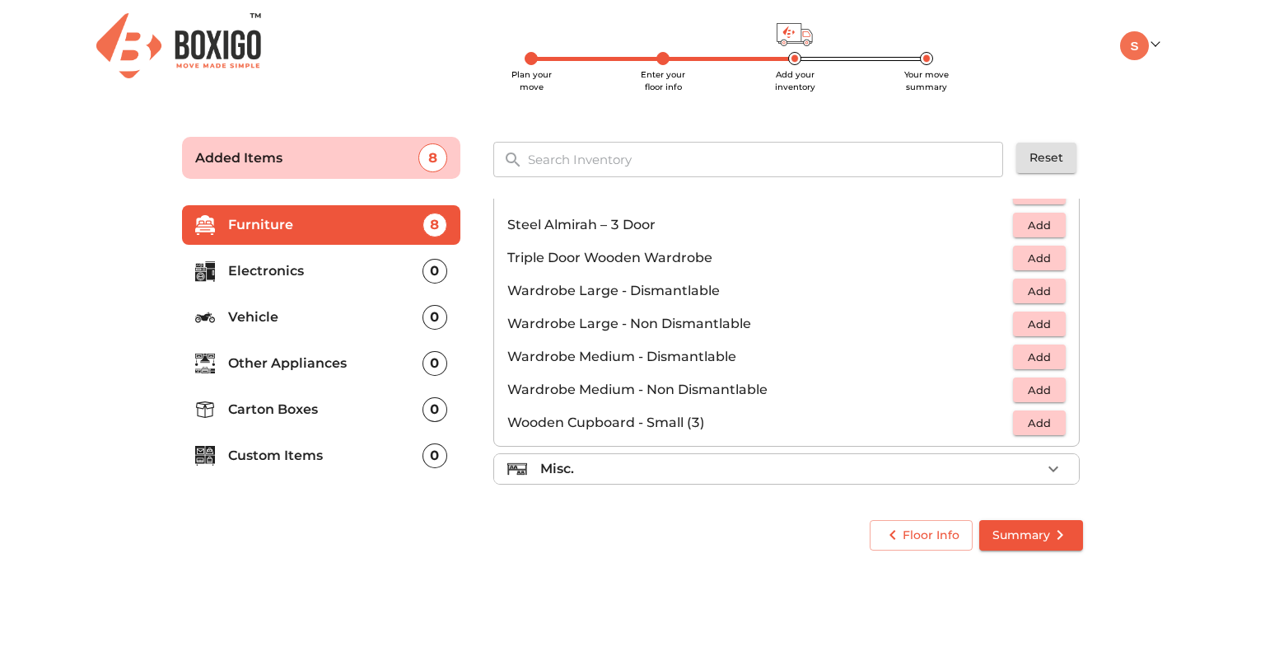
click at [846, 487] on ul "Sofa Table 1 Added Chair 6 Added Cot 1 Added Mattress Cupboard & Wardrobe Chest…" at bounding box center [786, 71] width 586 height 853
click at [842, 475] on div "Misc." at bounding box center [790, 469] width 501 height 20
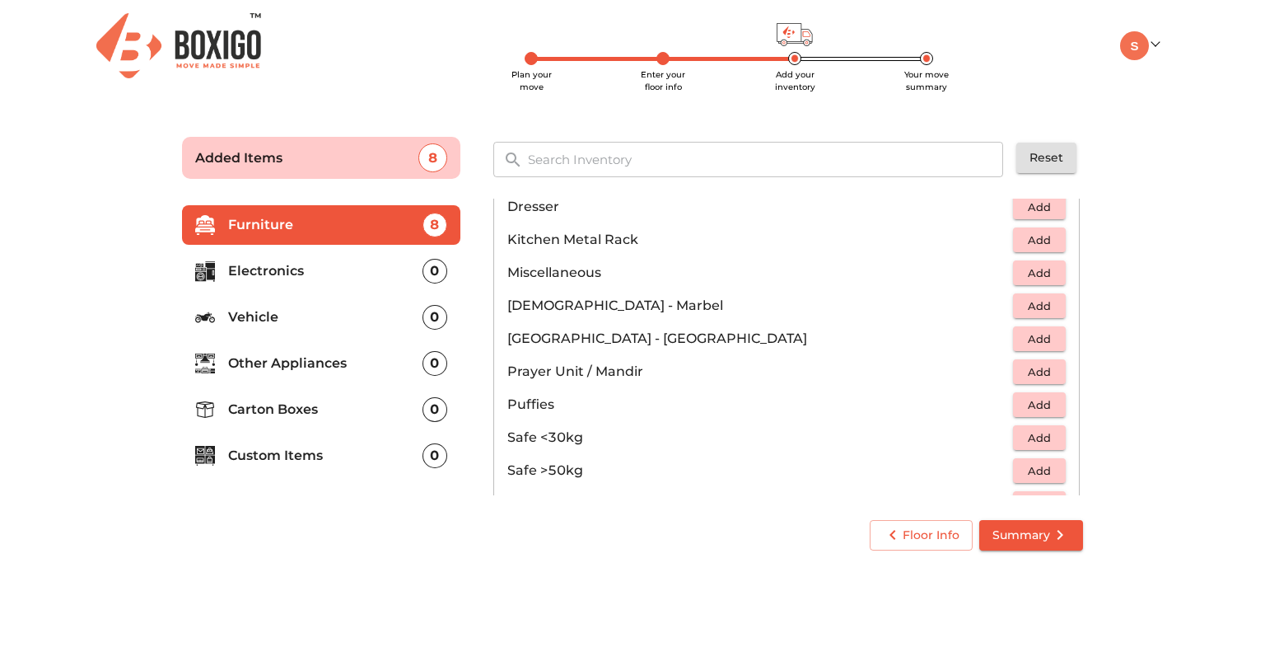
scroll to position [659, 0]
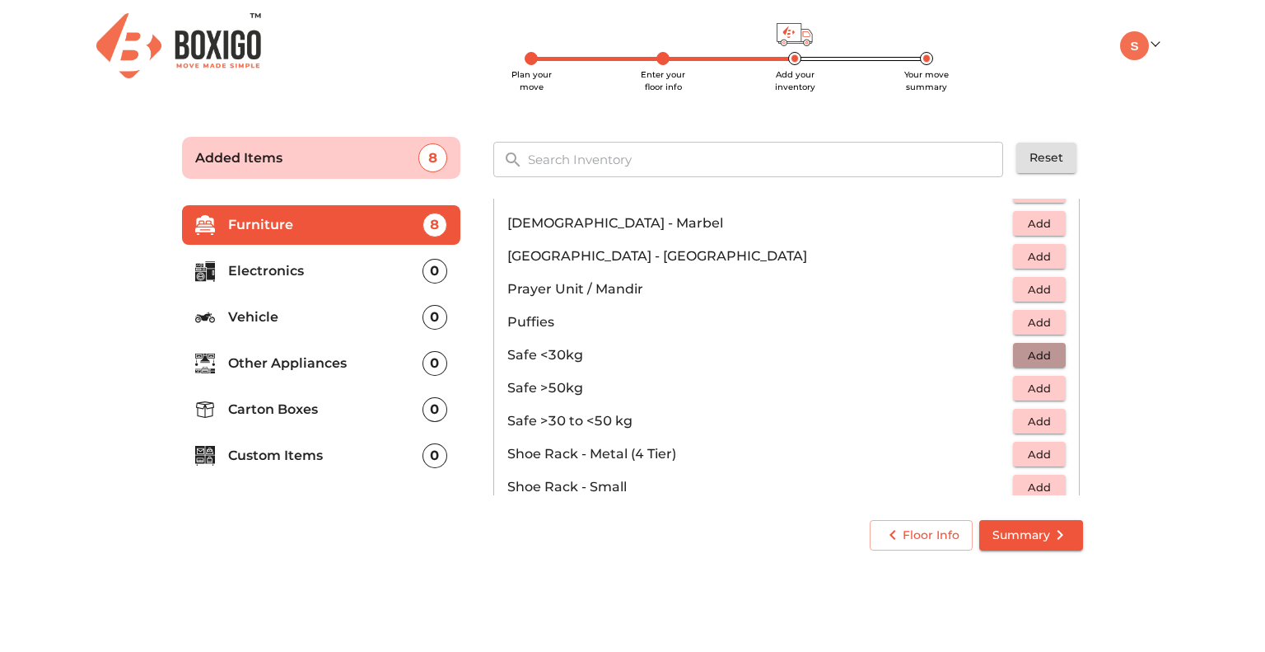
click at [1025, 353] on span "Add" at bounding box center [1039, 355] width 36 height 19
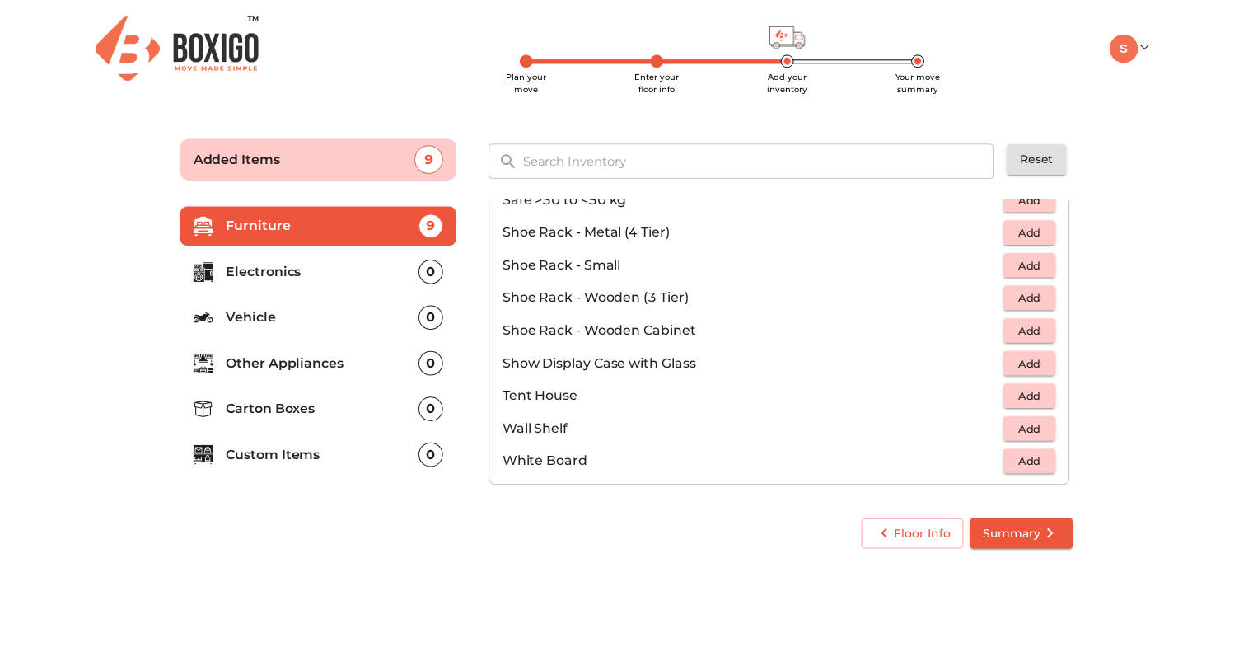
scroll to position [883, 0]
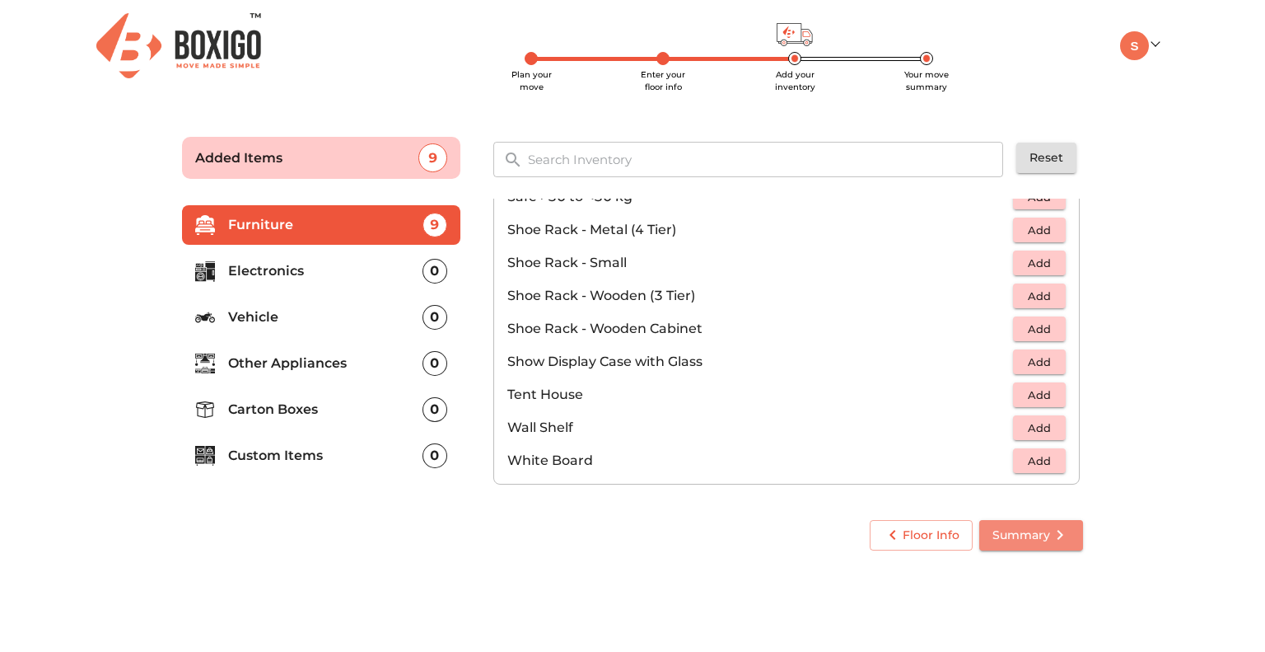
click at [1052, 540] on icon "submit" at bounding box center [1060, 535] width 20 height 20
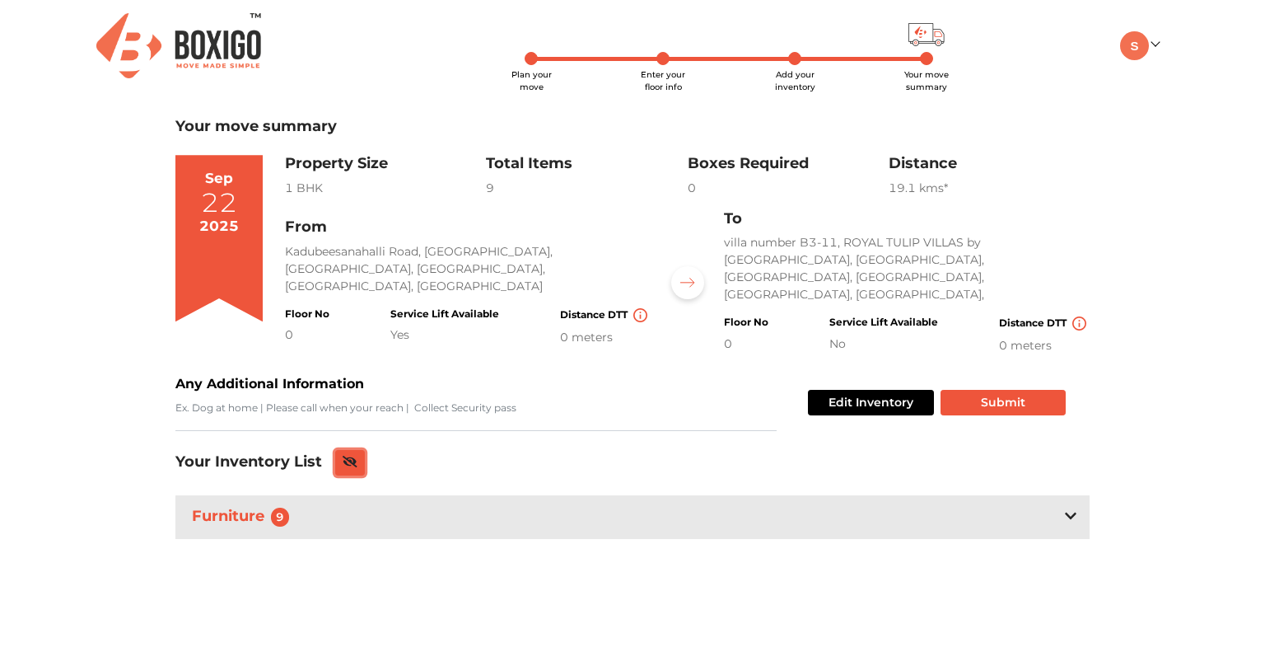
click at [351, 456] on icon at bounding box center [350, 462] width 15 height 12
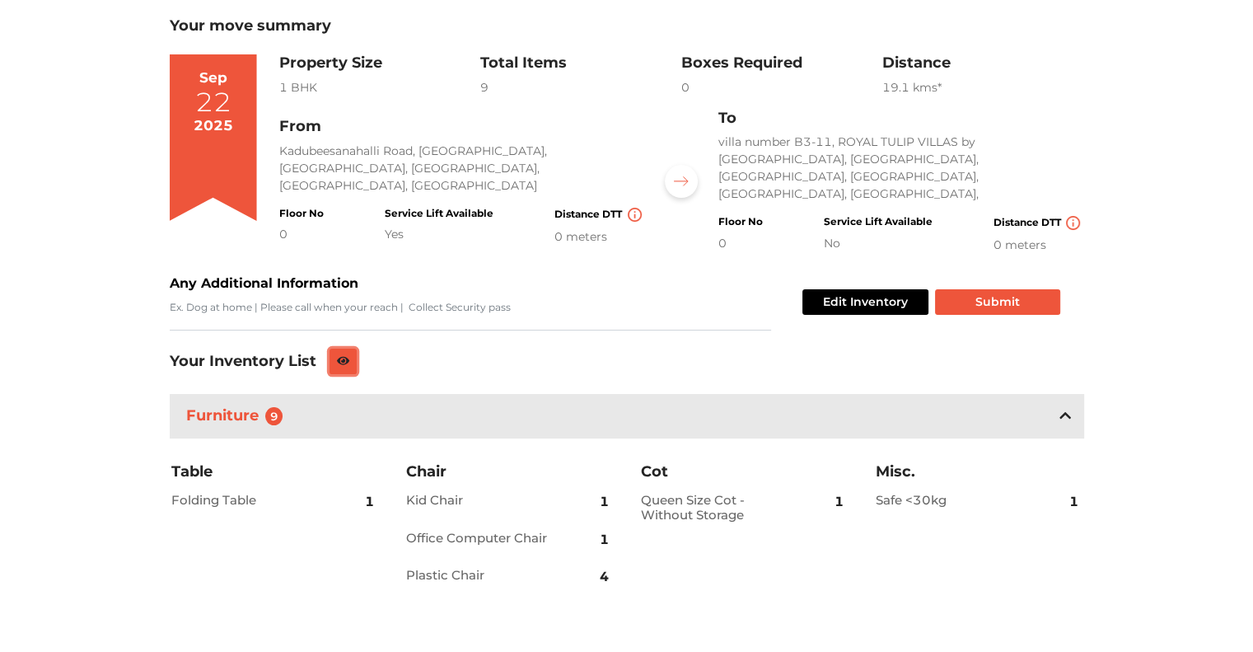
scroll to position [102, 0]
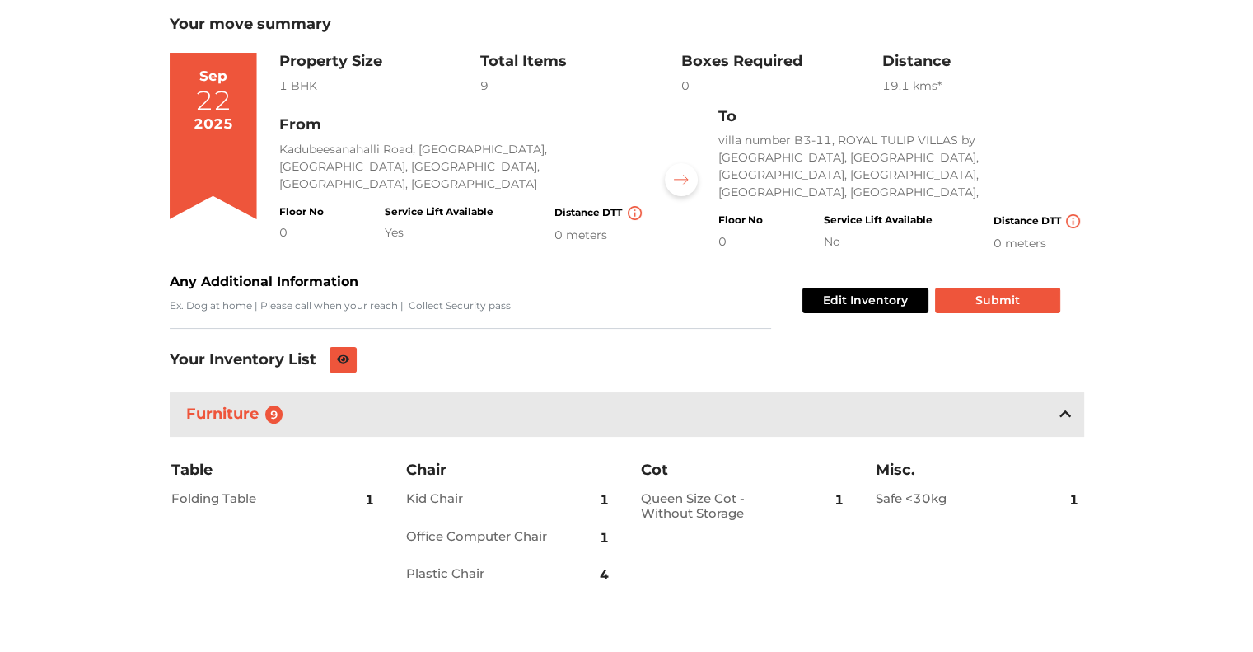
click at [1064, 407] on icon at bounding box center [1065, 413] width 12 height 13
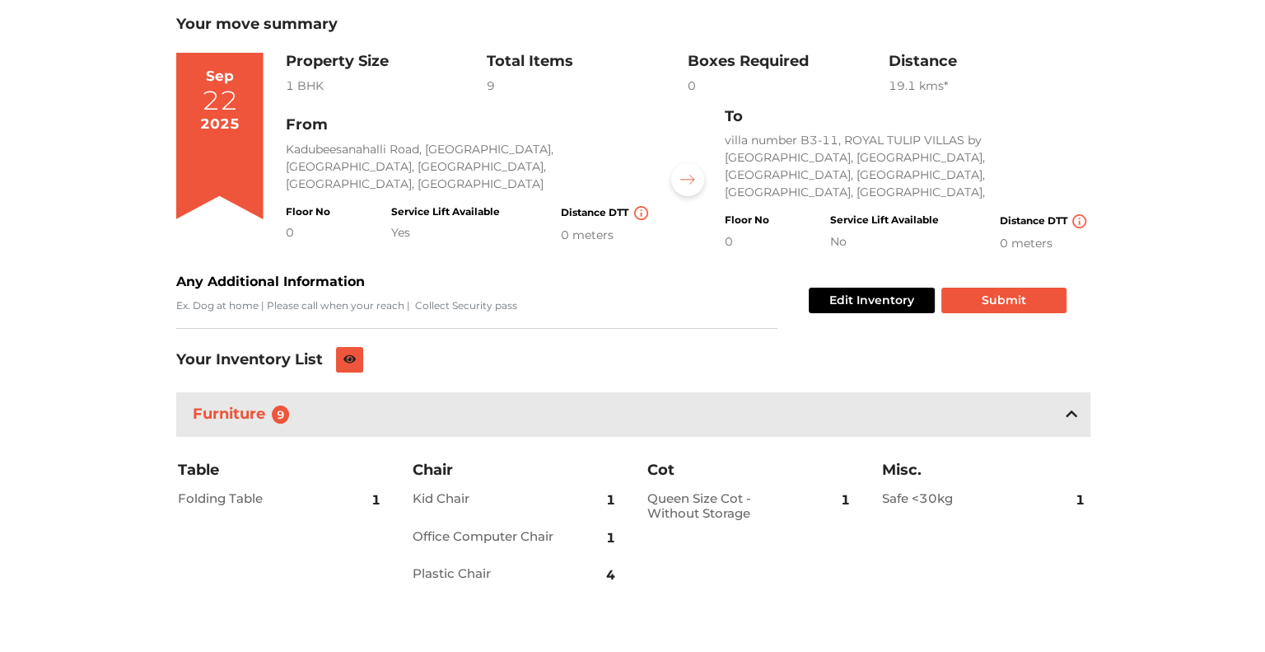
scroll to position [0, 0]
